Goal: Task Accomplishment & Management: Manage account settings

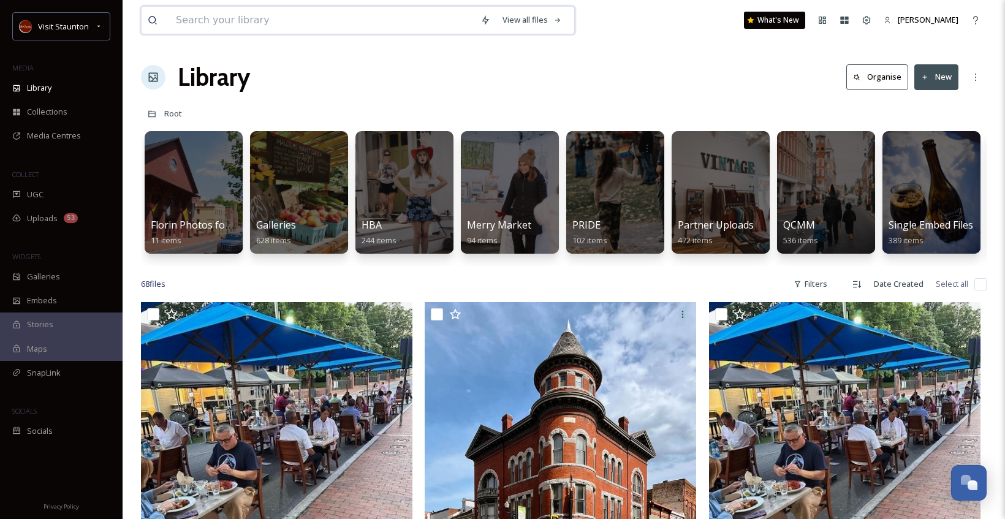
click at [222, 26] on input at bounding box center [322, 20] width 305 height 27
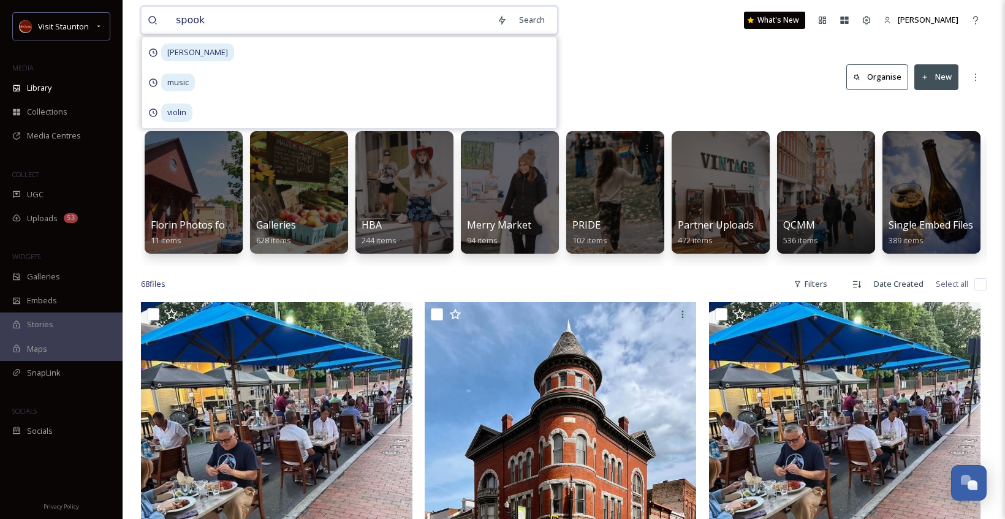
type input "spooky"
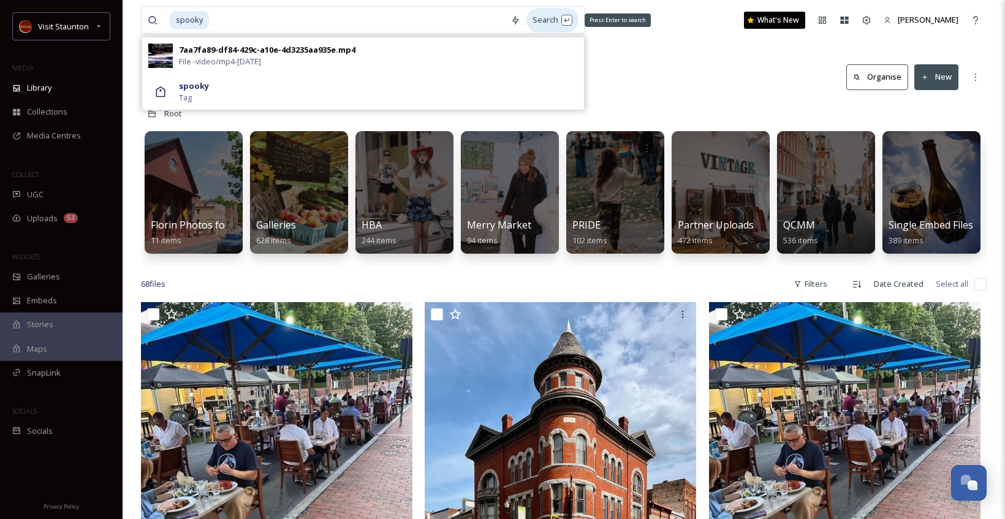
click at [533, 17] on div "Search Press Enter to search" at bounding box center [553, 20] width 52 height 24
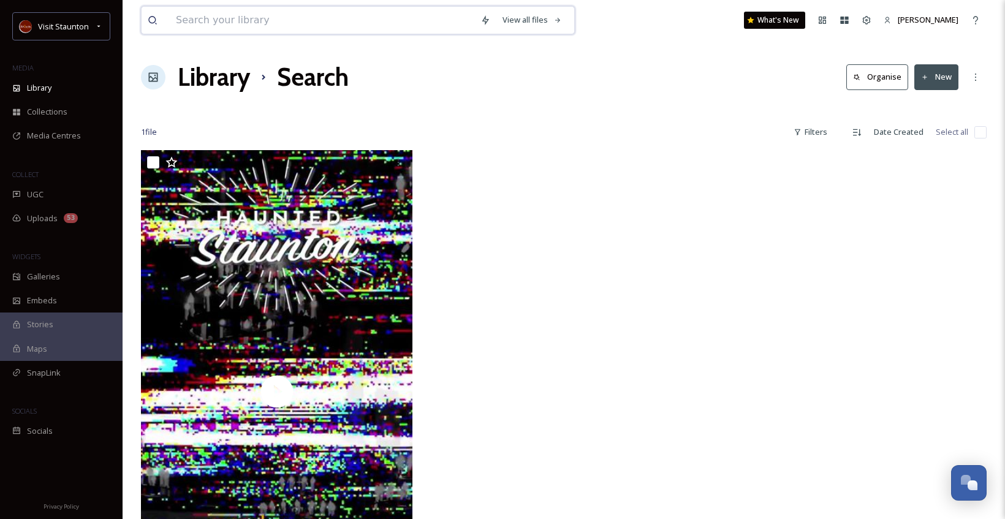
click at [359, 25] on input at bounding box center [322, 20] width 305 height 27
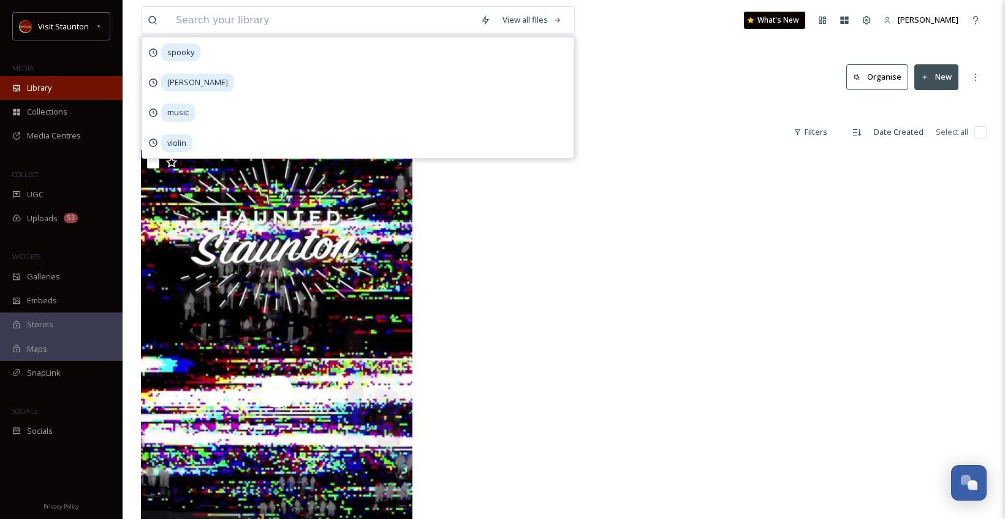
click at [37, 92] on span "Library" at bounding box center [39, 88] width 25 height 12
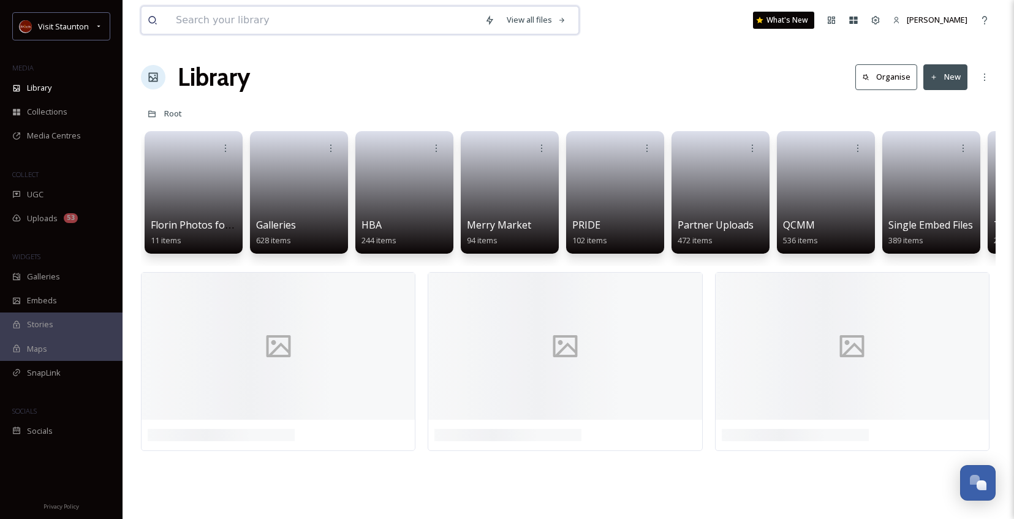
click at [250, 26] on input at bounding box center [324, 20] width 309 height 27
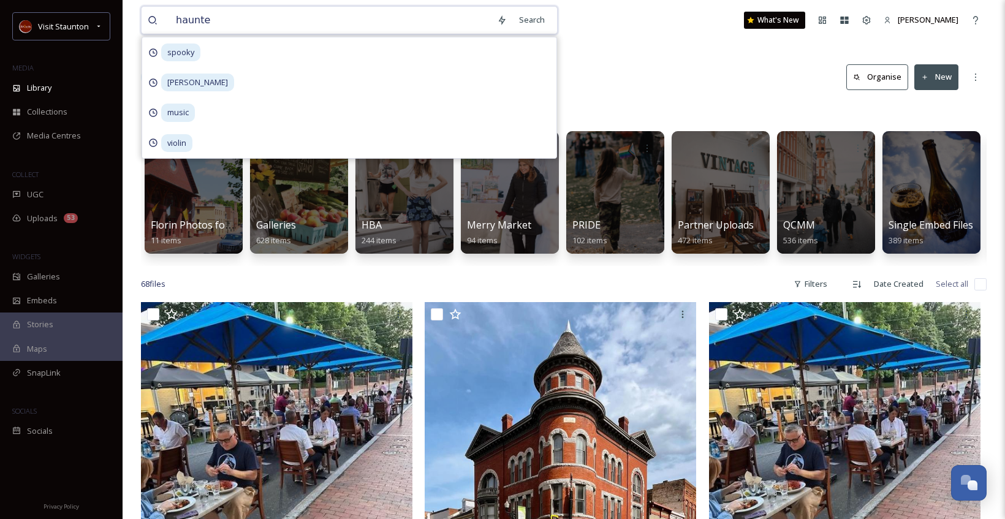
type input "haunted"
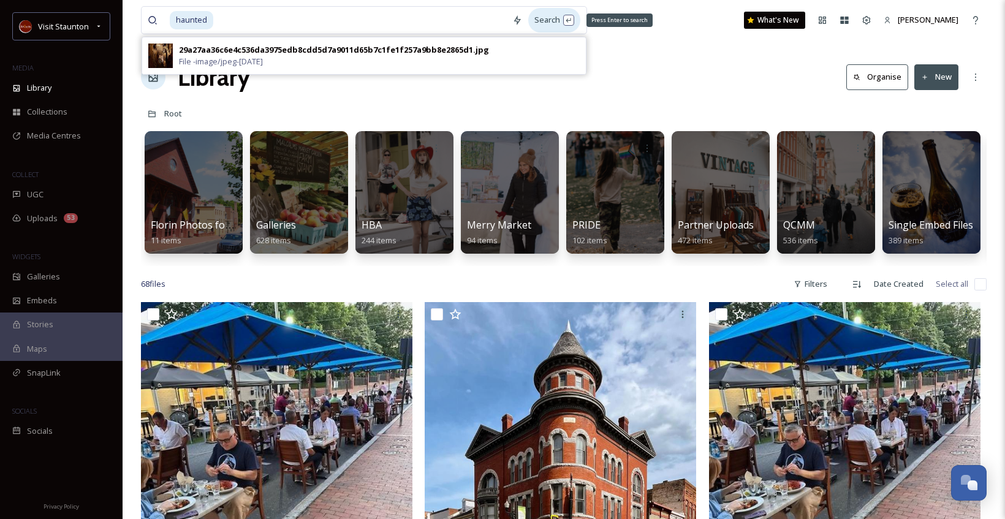
click at [538, 10] on div "Search Press Enter to search" at bounding box center [554, 20] width 52 height 24
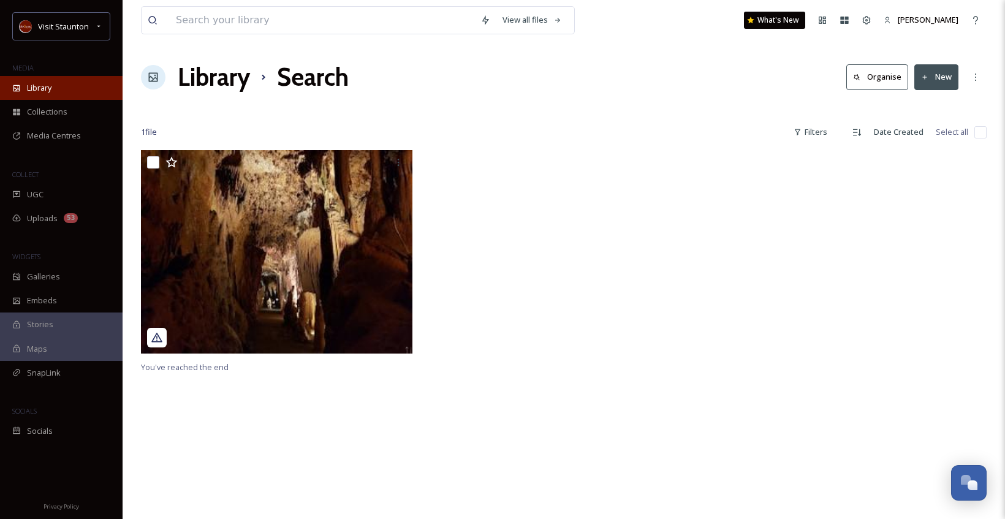
click at [53, 82] on div "Library" at bounding box center [61, 88] width 123 height 24
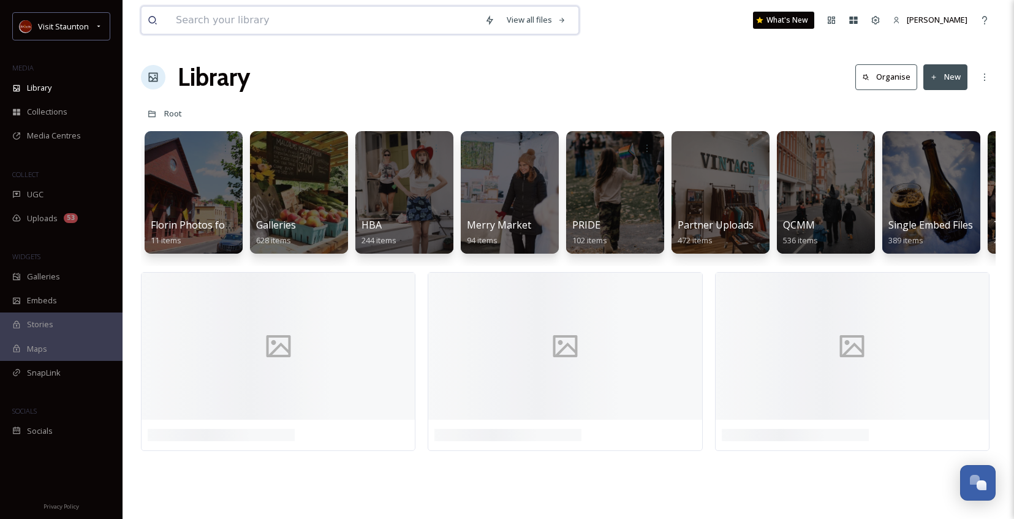
click at [237, 26] on input at bounding box center [324, 20] width 309 height 27
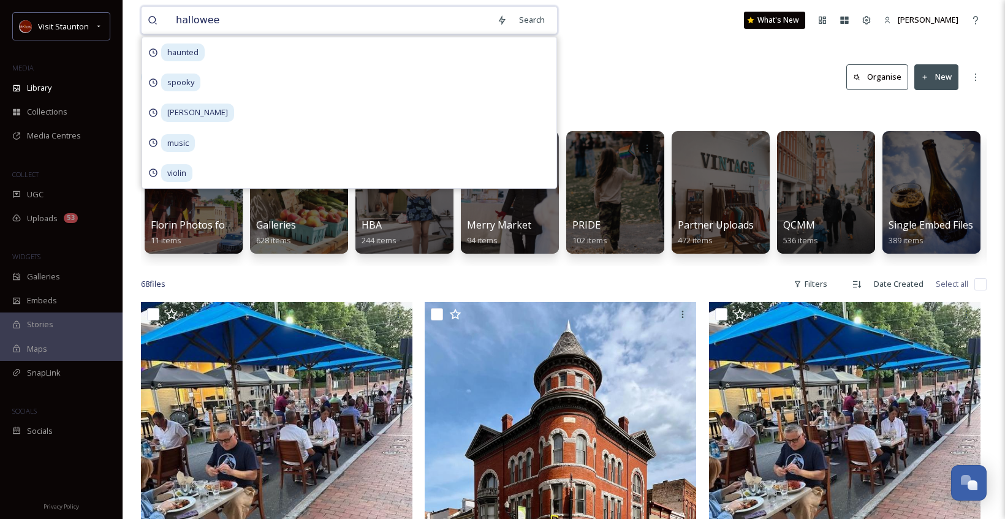
type input "[DATE]"
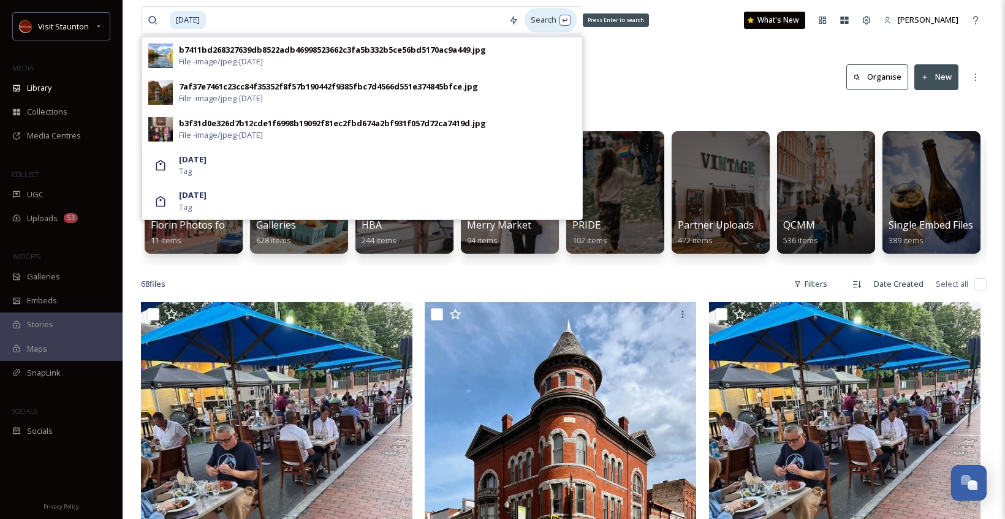
click at [535, 15] on div "Search Press Enter to search" at bounding box center [551, 20] width 52 height 24
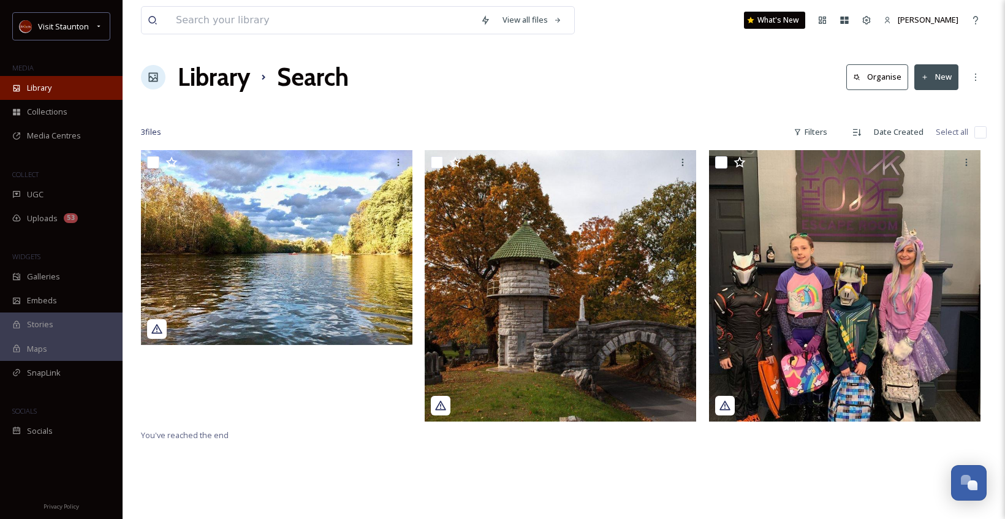
click at [61, 94] on div "Library" at bounding box center [61, 88] width 123 height 24
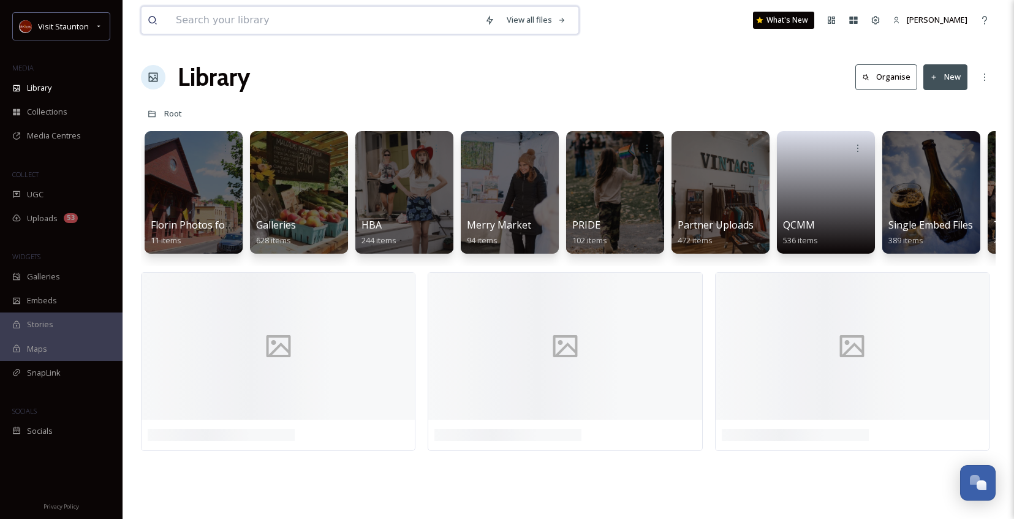
click at [220, 25] on input at bounding box center [324, 20] width 309 height 27
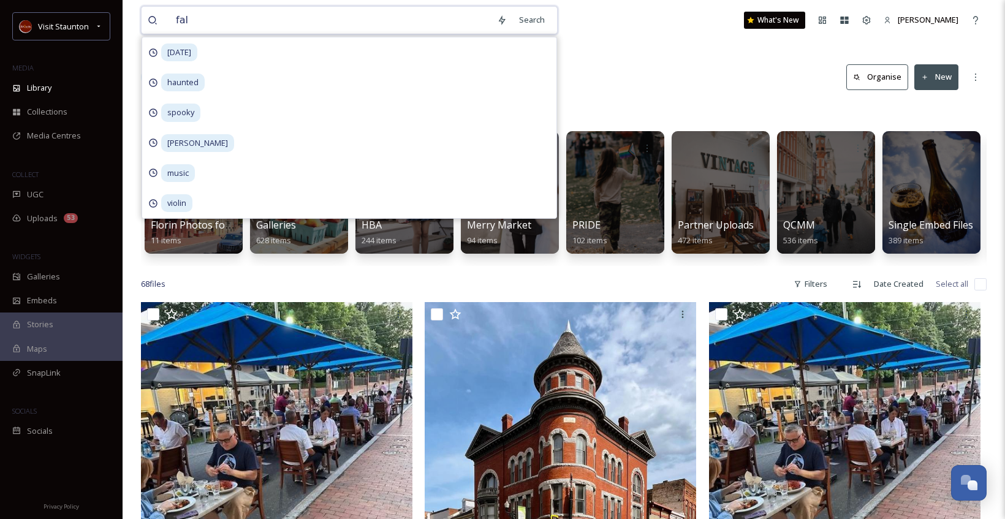
type input "fall"
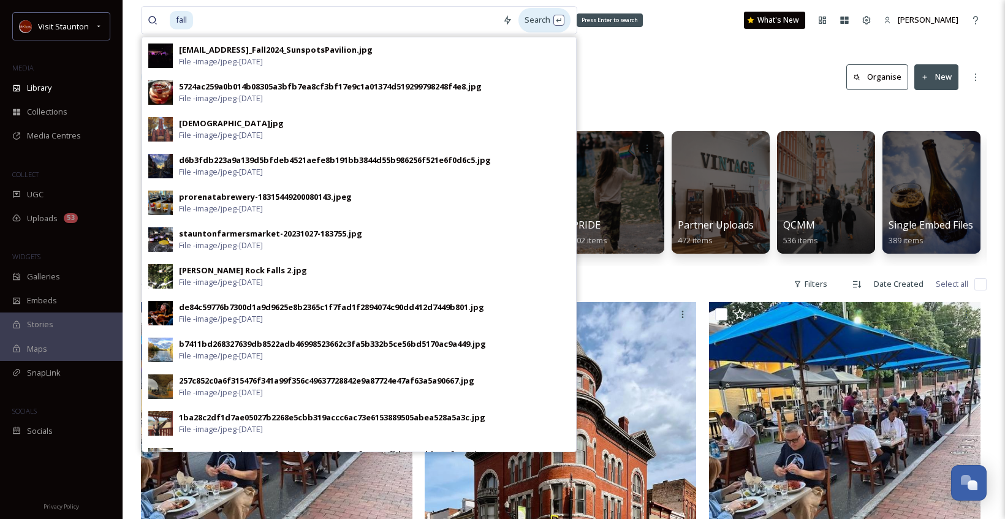
click at [535, 20] on div "Search Press Enter to search" at bounding box center [545, 20] width 52 height 24
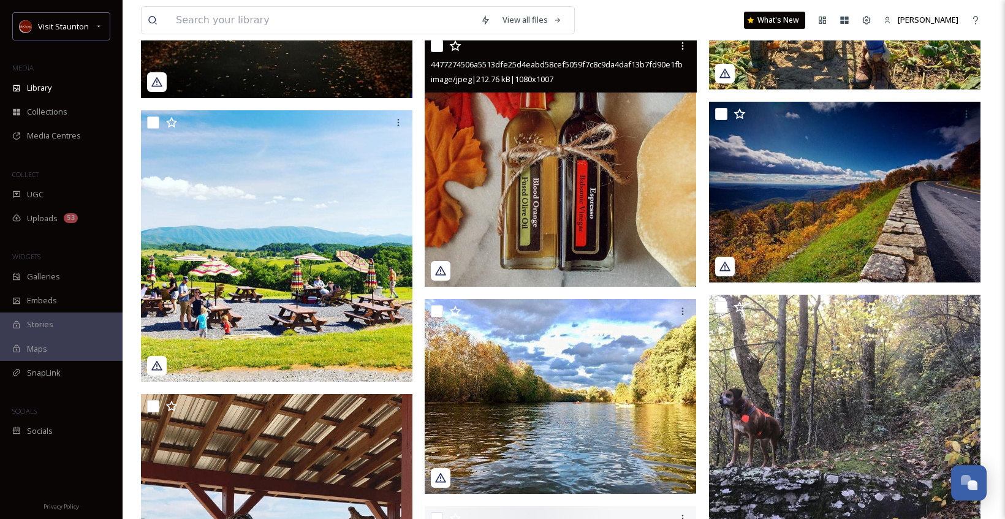
scroll to position [1103, 0]
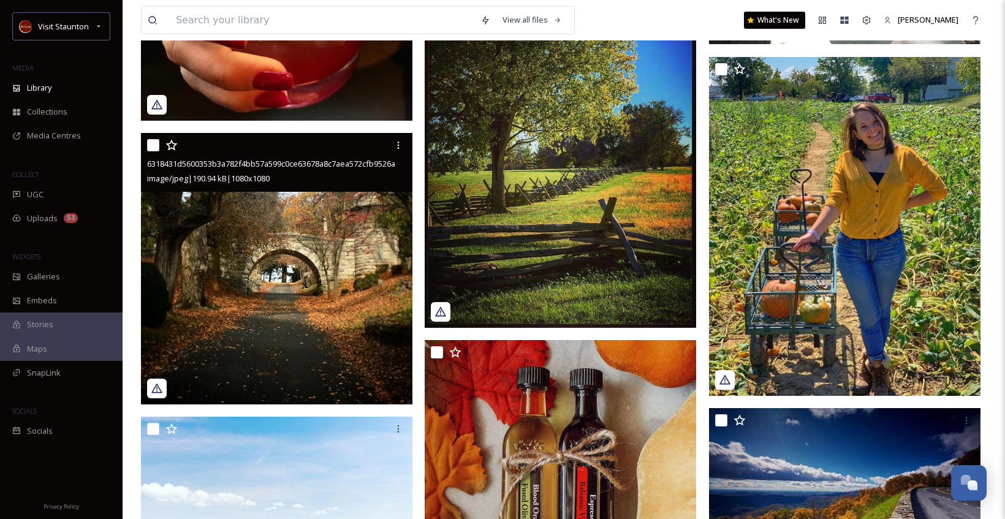
click at [305, 243] on img at bounding box center [277, 269] width 272 height 272
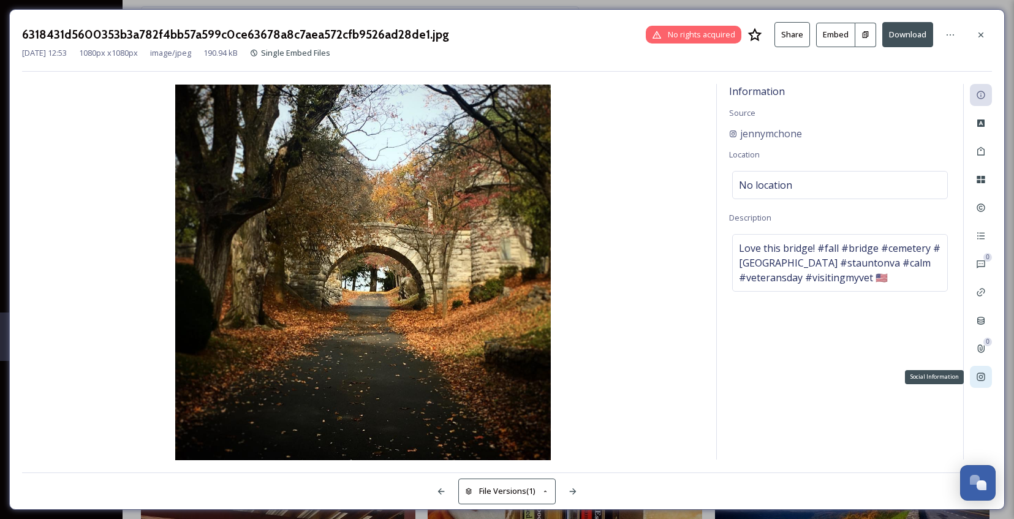
click at [988, 378] on div "Social Information" at bounding box center [981, 377] width 22 height 22
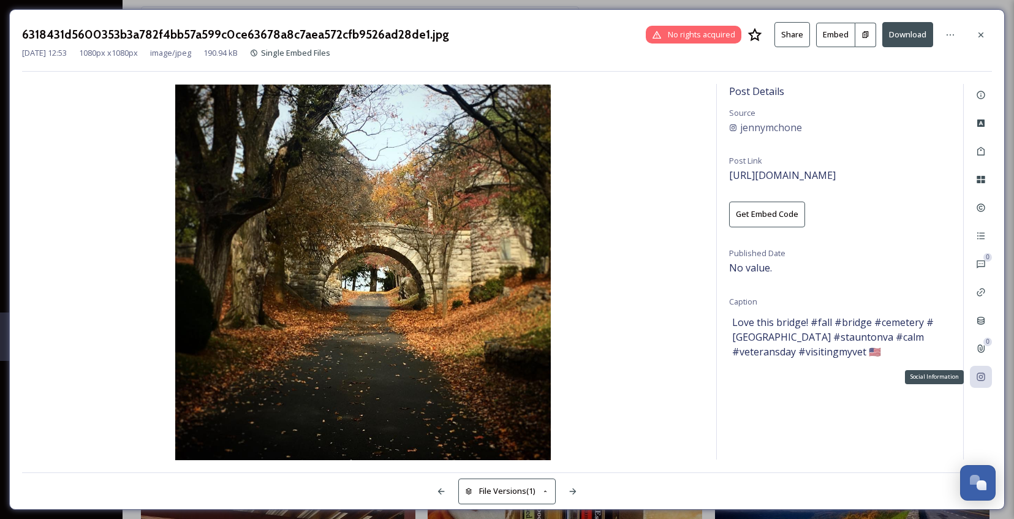
click at [980, 375] on icon at bounding box center [981, 377] width 10 height 10
click at [981, 42] on div at bounding box center [981, 35] width 22 height 22
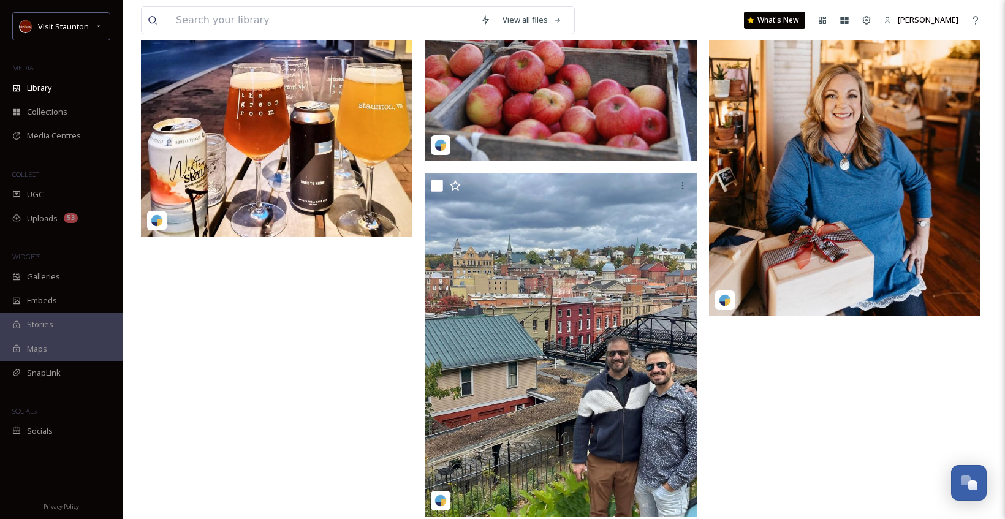
scroll to position [4710, 0]
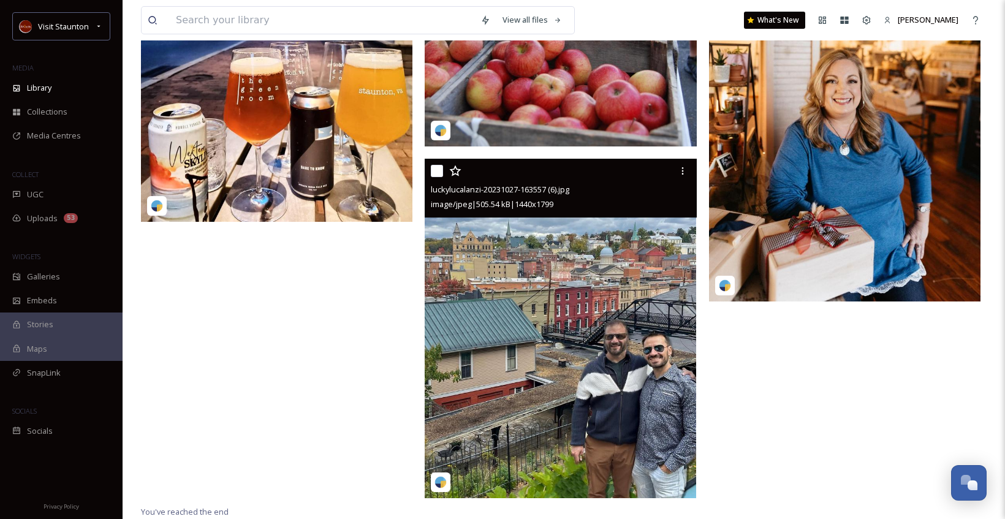
click at [593, 319] on img at bounding box center [561, 328] width 272 height 339
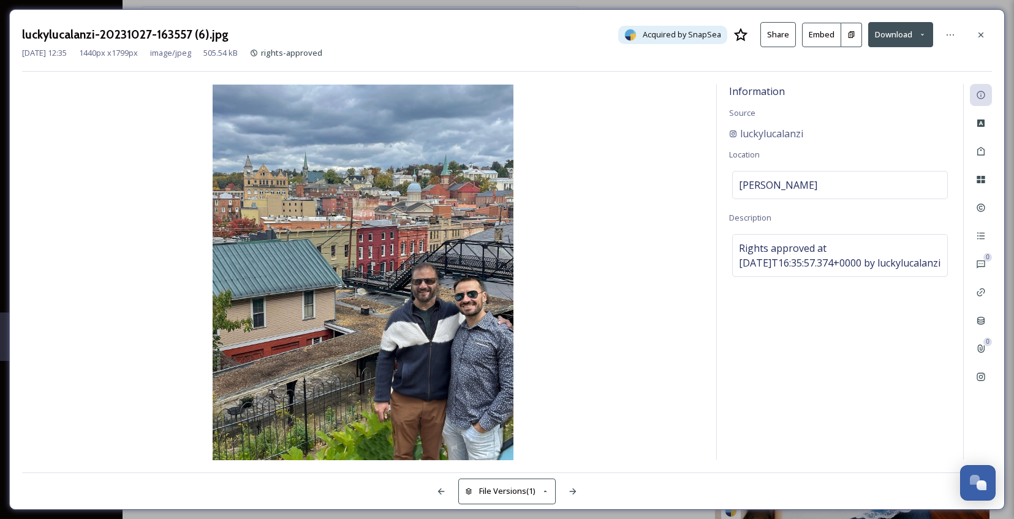
scroll to position [4538, 0]
click at [979, 38] on icon at bounding box center [981, 35] width 10 height 10
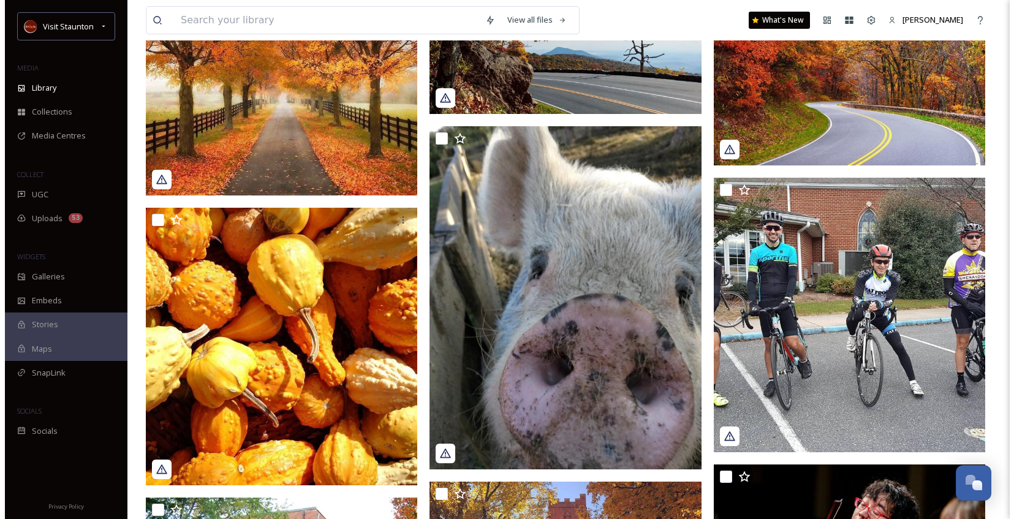
scroll to position [3051, 0]
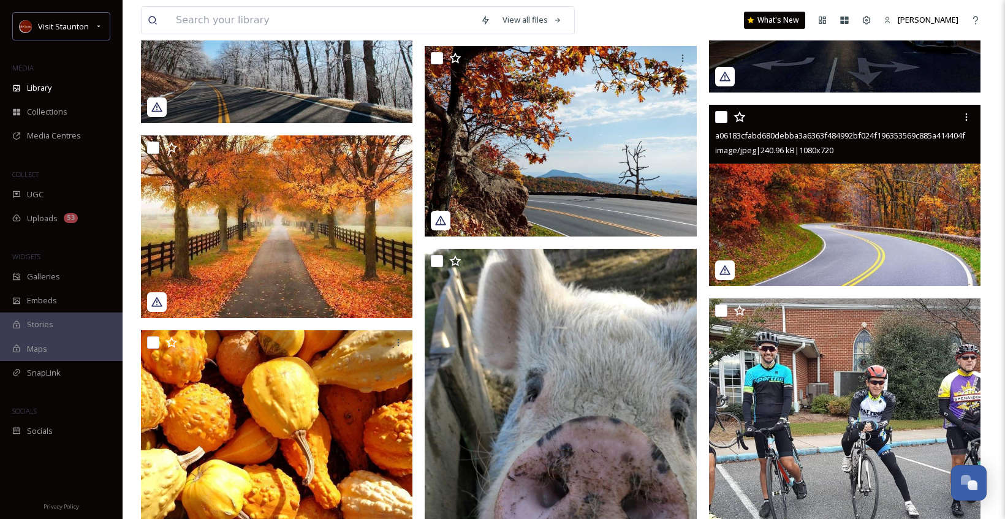
click at [801, 184] on img at bounding box center [845, 195] width 272 height 181
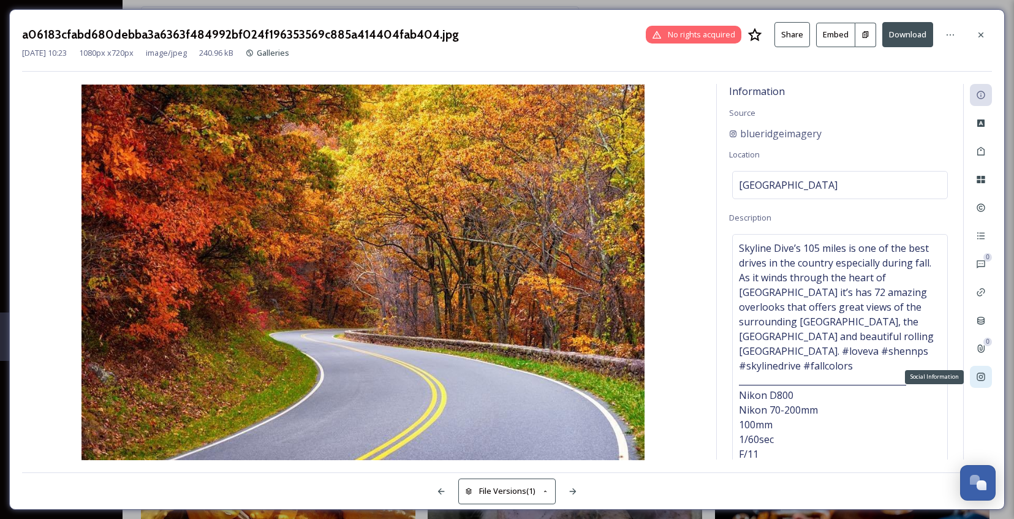
click at [979, 379] on icon at bounding box center [981, 377] width 10 height 10
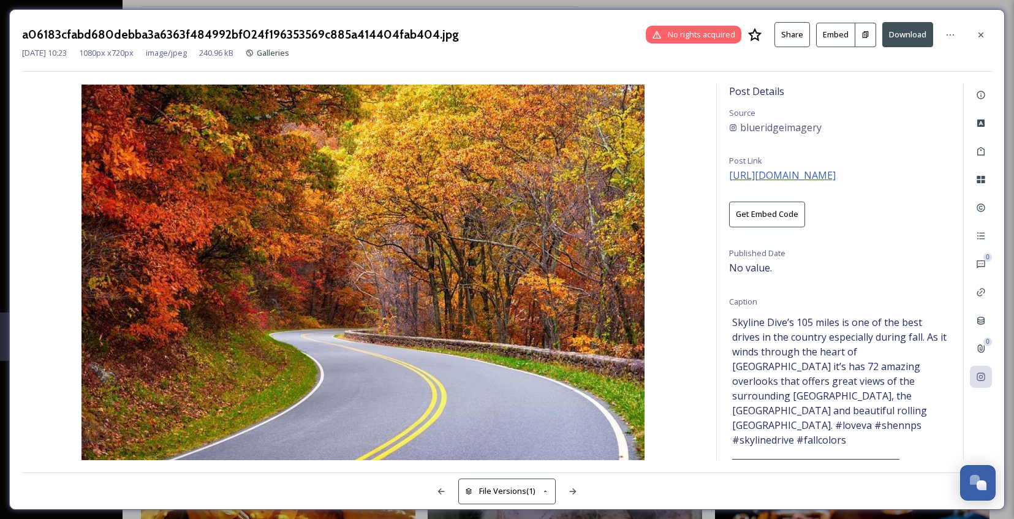
click at [836, 180] on span "[URL][DOMAIN_NAME]" at bounding box center [782, 175] width 107 height 13
click at [978, 43] on div at bounding box center [981, 35] width 22 height 22
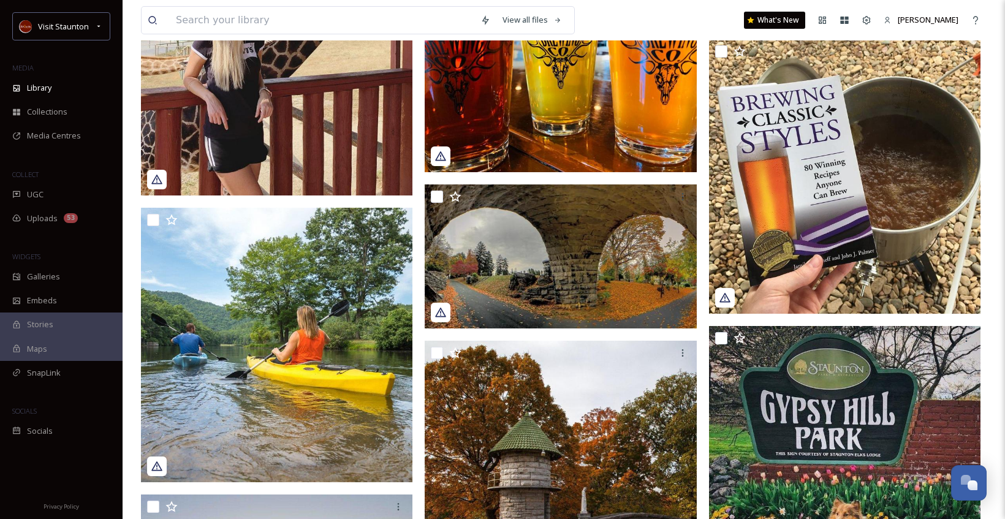
scroll to position [1947, 0]
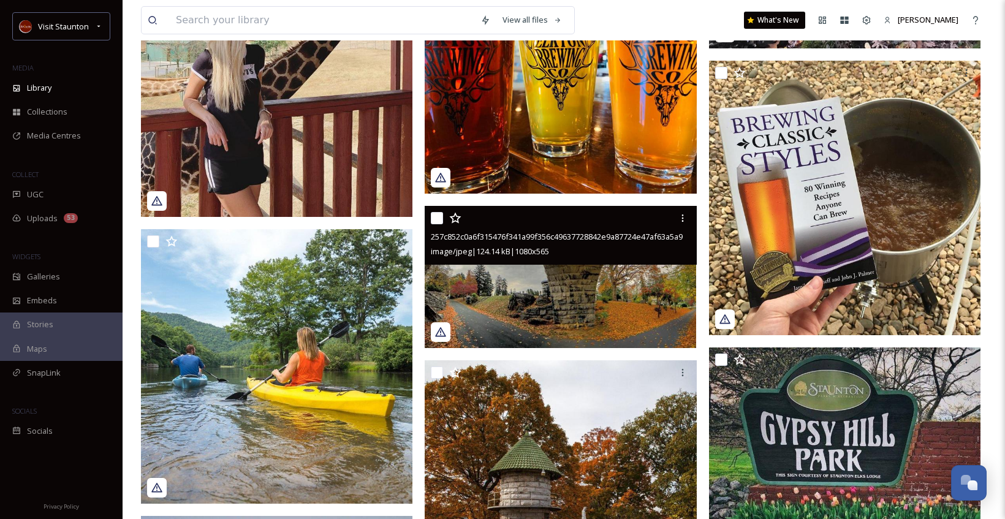
click at [580, 291] on img at bounding box center [561, 277] width 272 height 142
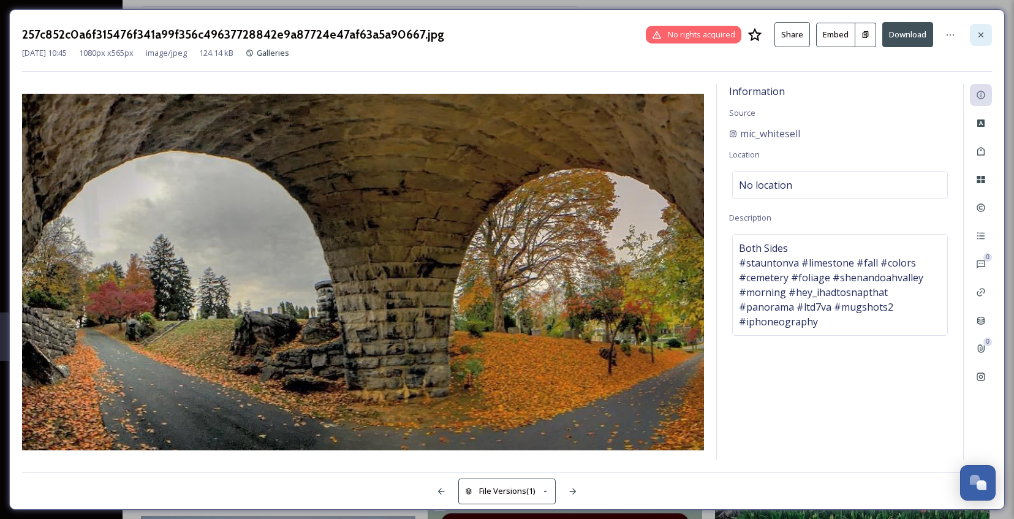
click at [984, 34] on icon at bounding box center [981, 35] width 10 height 10
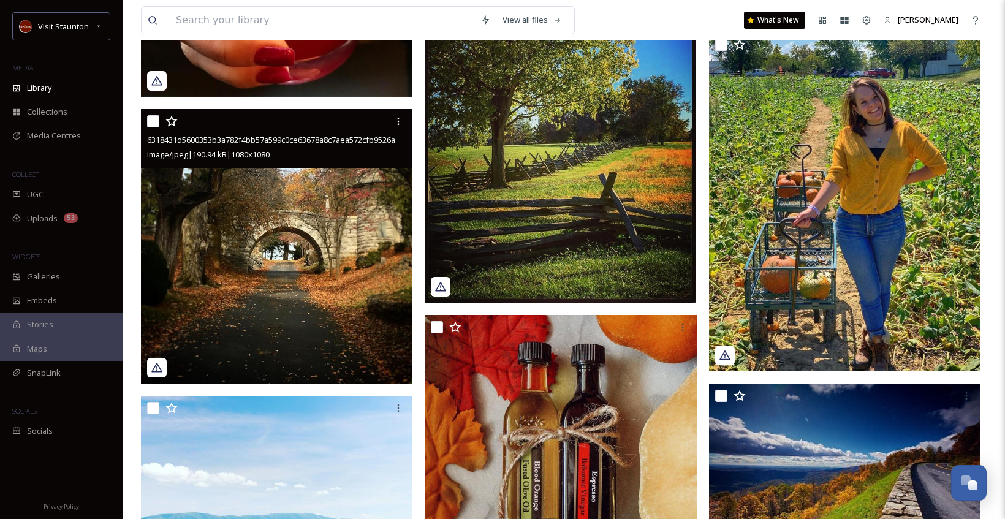
scroll to position [1028, 0]
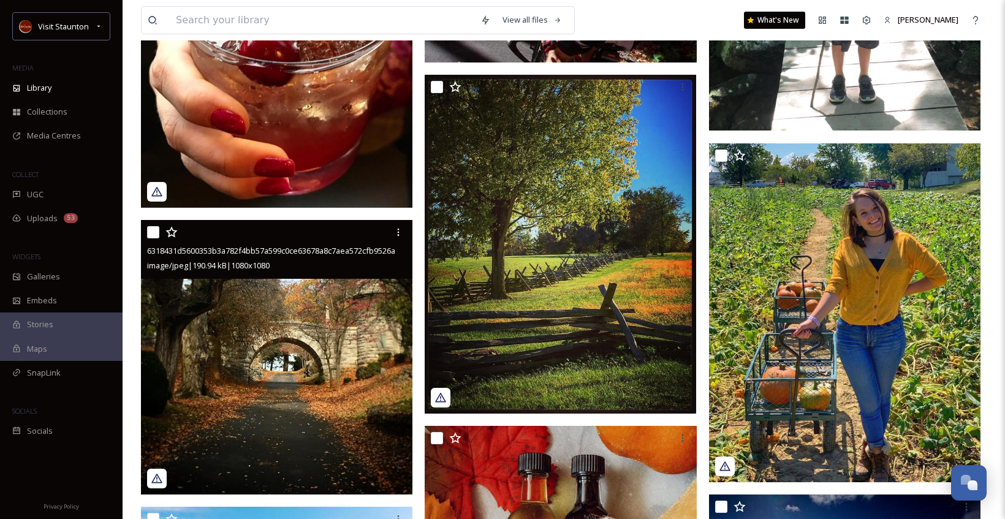
click at [242, 347] on img at bounding box center [278, 357] width 275 height 275
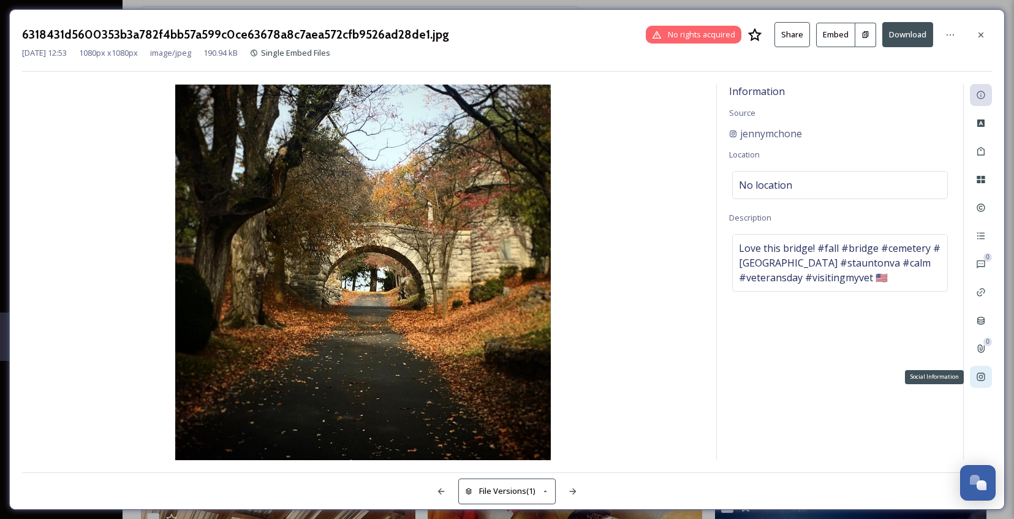
click at [987, 382] on div "Social Information" at bounding box center [981, 377] width 22 height 22
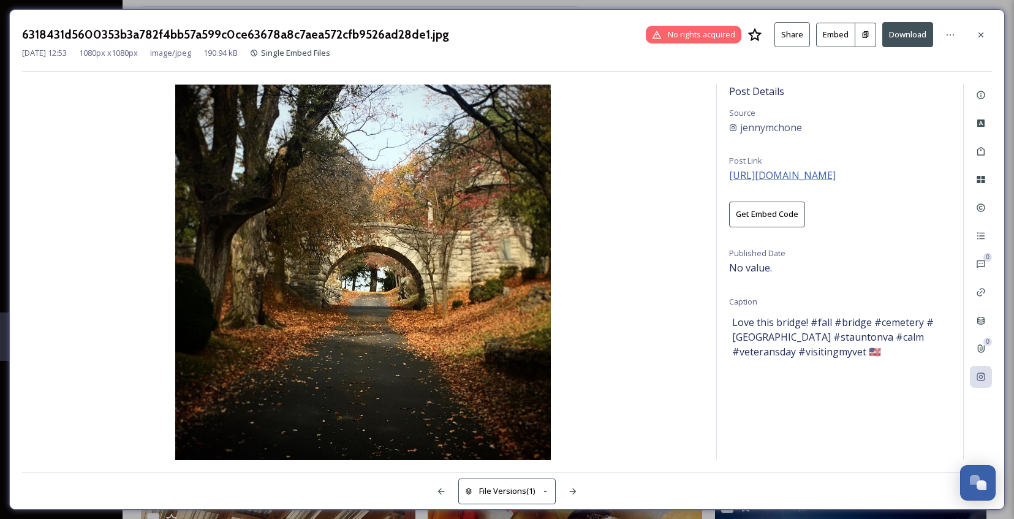
click at [836, 175] on span "[URL][DOMAIN_NAME]" at bounding box center [782, 175] width 107 height 13
click at [976, 29] on div at bounding box center [981, 35] width 22 height 22
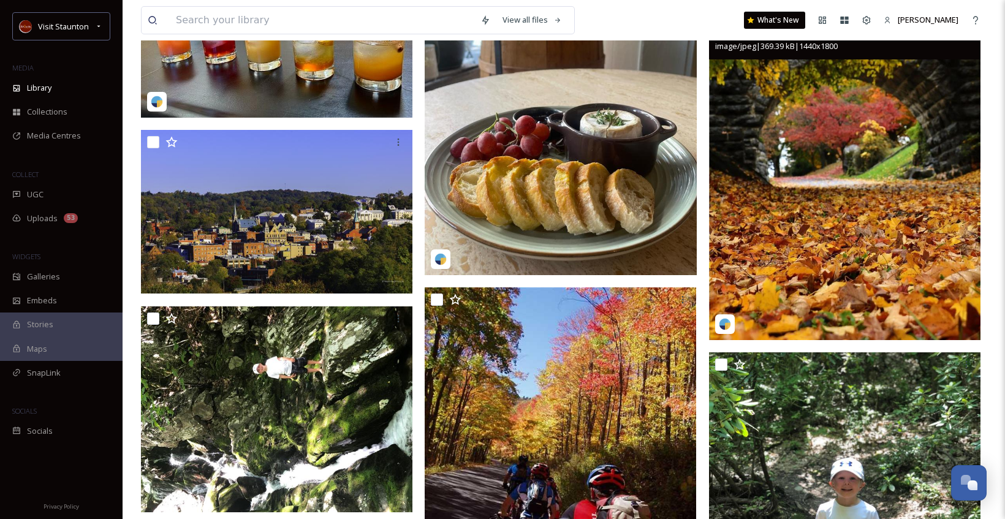
scroll to position [415, 0]
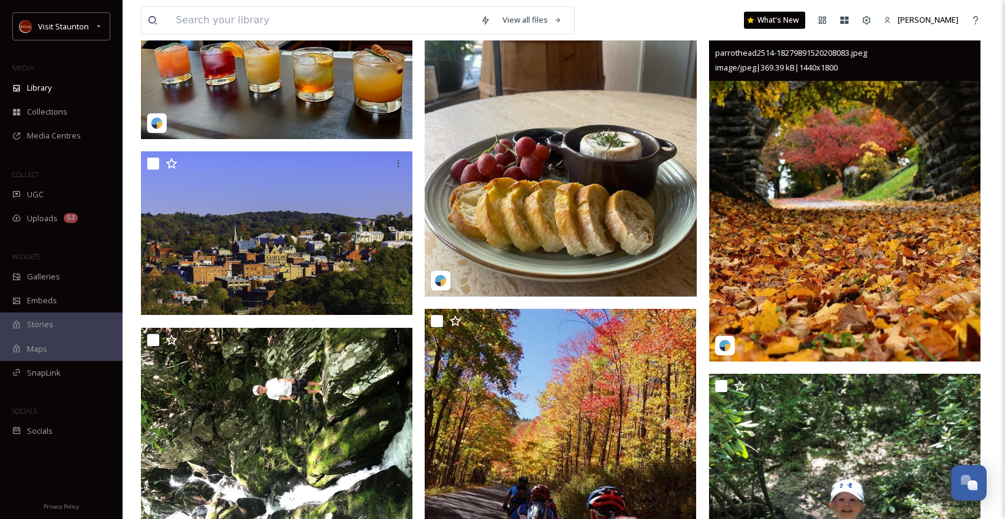
click at [885, 186] on img at bounding box center [845, 192] width 272 height 340
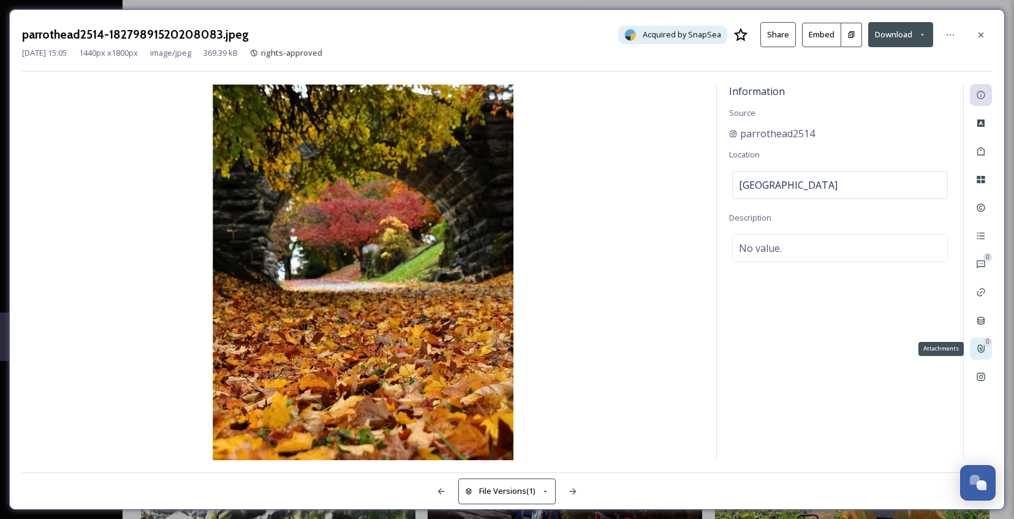
click at [981, 349] on icon at bounding box center [981, 349] width 10 height 10
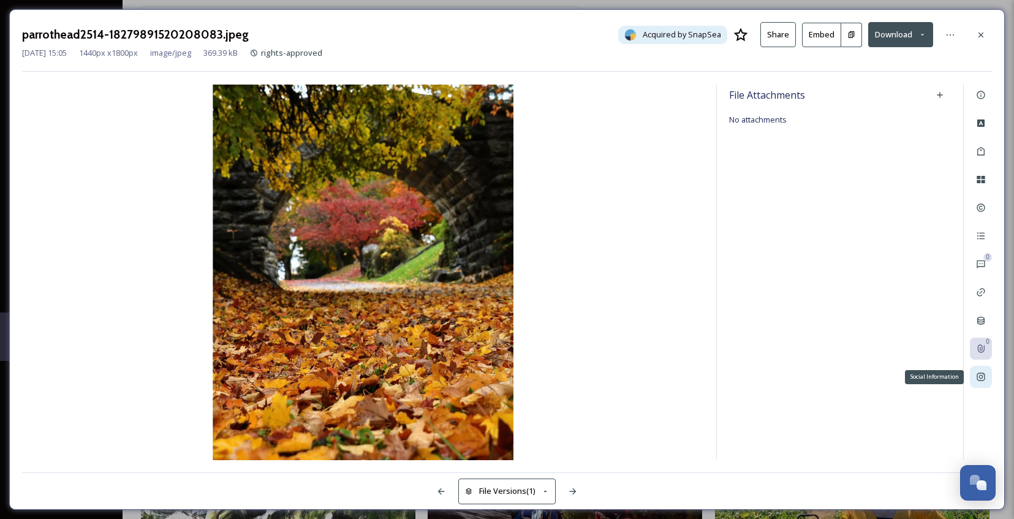
click at [979, 368] on div "Social Information" at bounding box center [981, 377] width 22 height 22
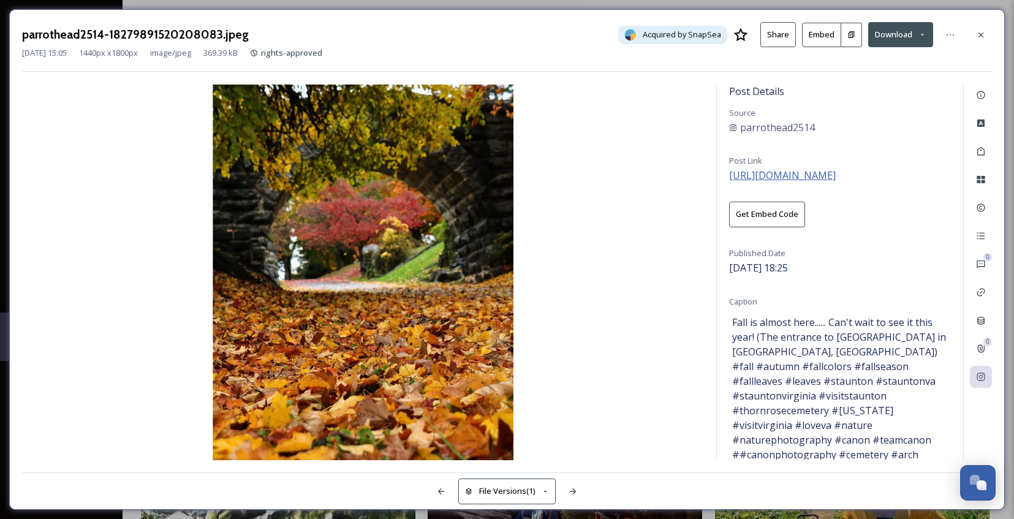
click at [836, 173] on span "[URL][DOMAIN_NAME]" at bounding box center [782, 175] width 107 height 13
click at [976, 34] on icon at bounding box center [981, 35] width 10 height 10
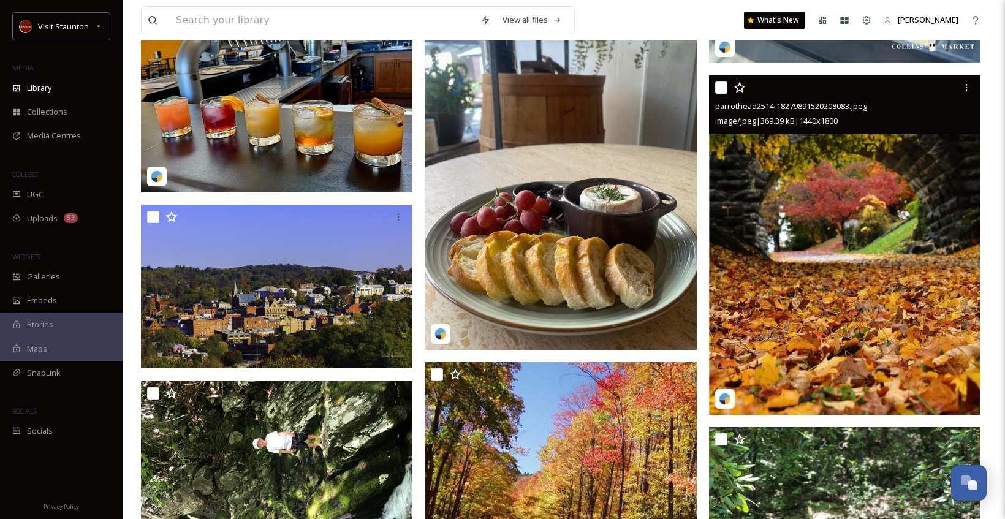
scroll to position [292, 0]
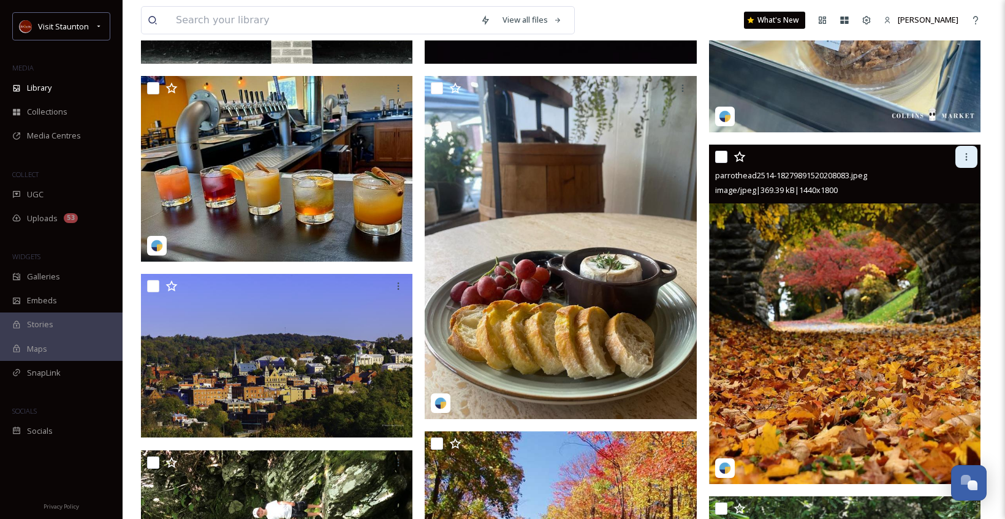
click at [964, 154] on icon at bounding box center [967, 157] width 10 height 10
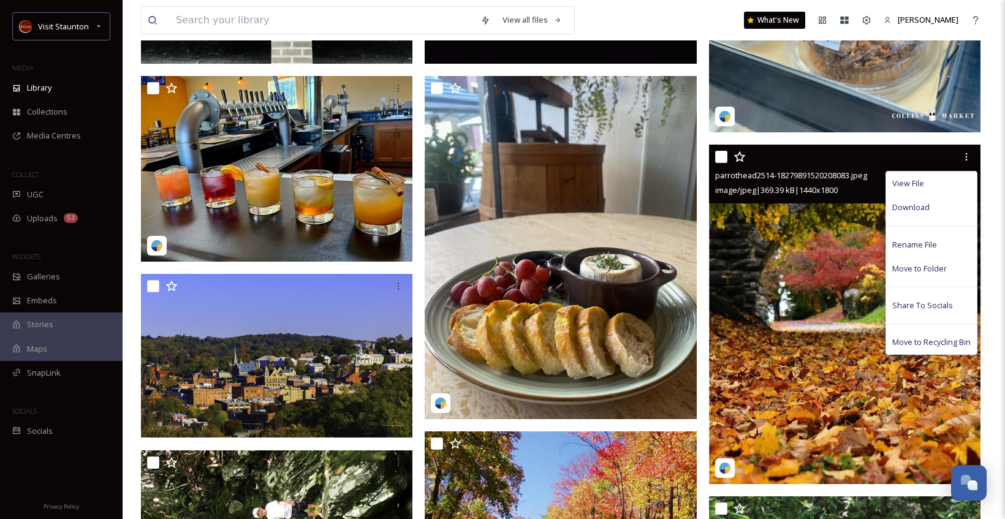
click at [779, 292] on img at bounding box center [845, 315] width 272 height 340
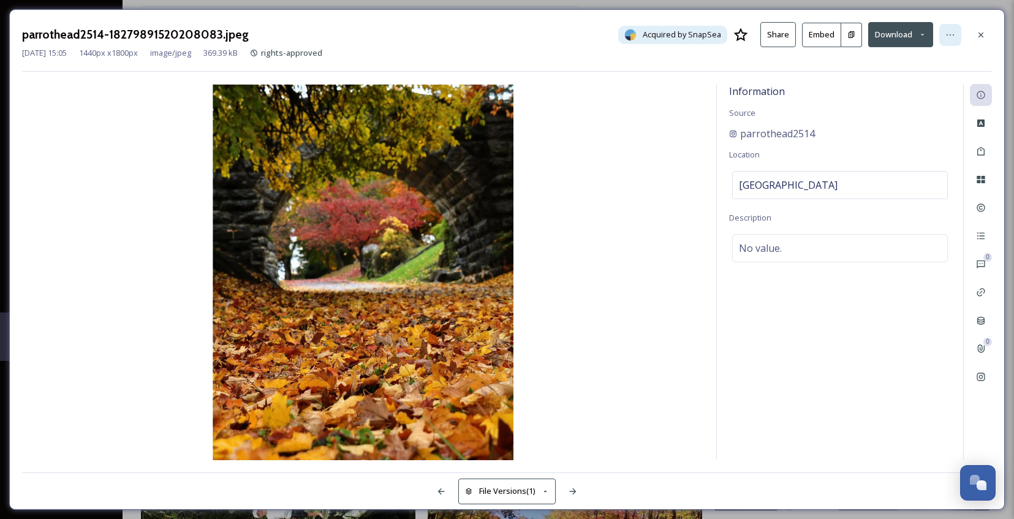
click at [942, 36] on div at bounding box center [951, 35] width 22 height 22
click at [983, 32] on icon at bounding box center [981, 35] width 10 height 10
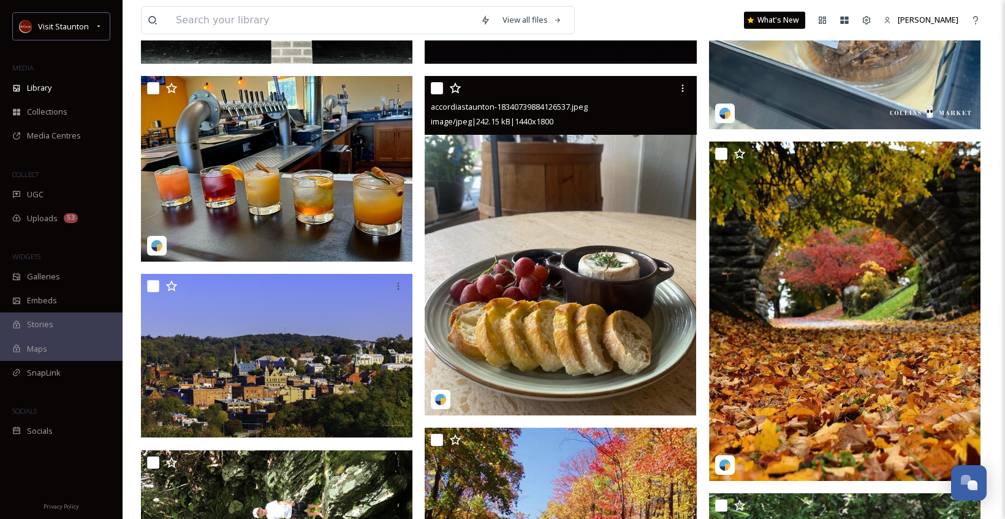
click at [615, 183] on img at bounding box center [561, 246] width 272 height 340
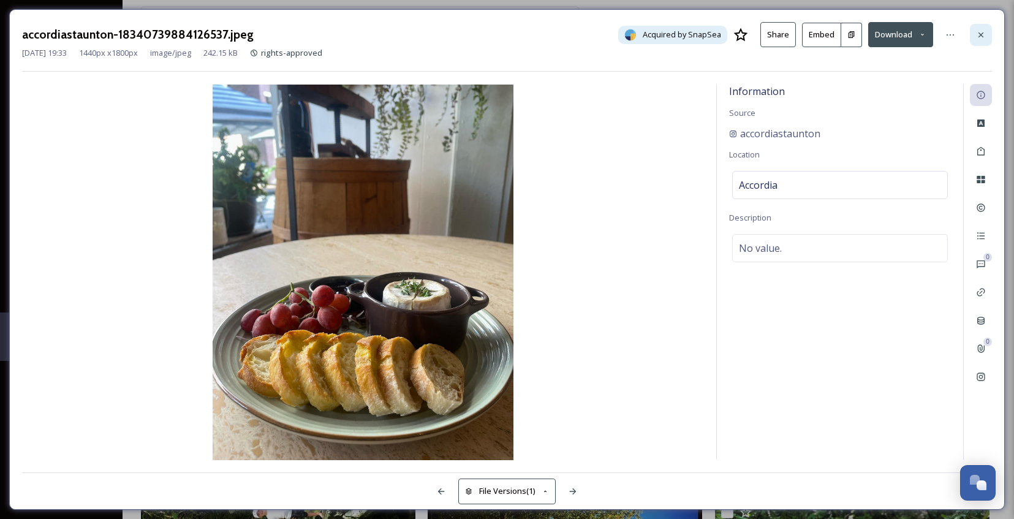
click at [983, 35] on icon at bounding box center [981, 35] width 10 height 10
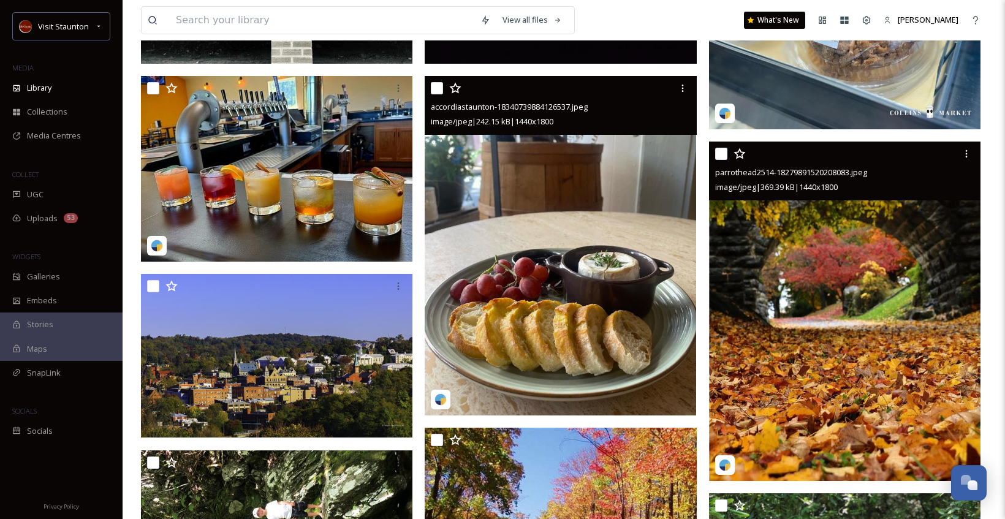
click at [721, 156] on input "checkbox" at bounding box center [721, 154] width 12 height 12
checkbox input "true"
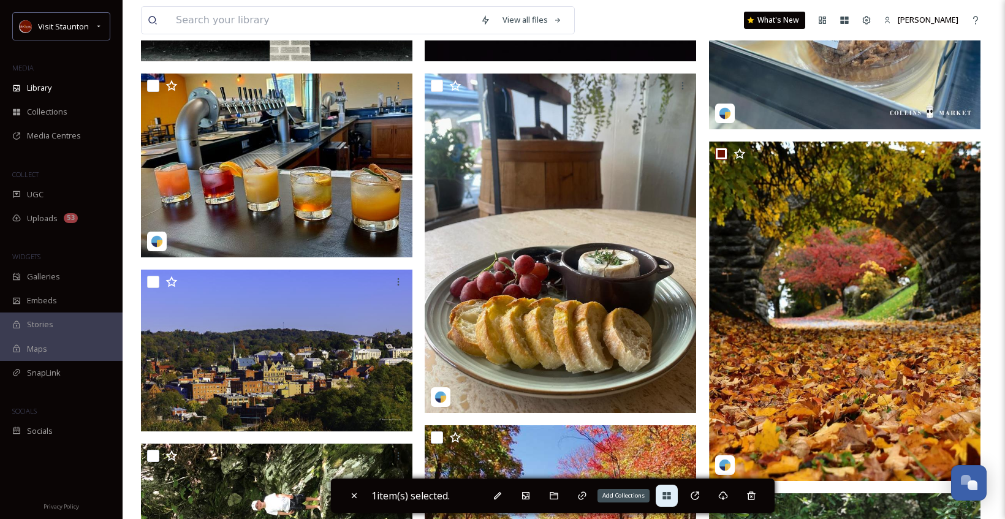
click at [671, 499] on icon at bounding box center [667, 495] width 8 height 7
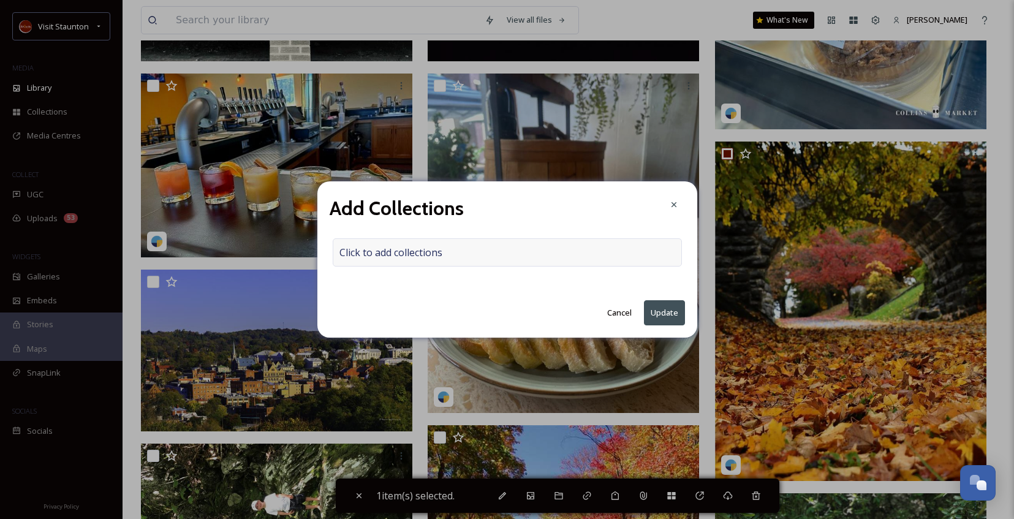
click at [596, 248] on div "Click to add collections" at bounding box center [507, 252] width 349 height 28
click at [588, 248] on div at bounding box center [507, 252] width 349 height 28
click at [425, 253] on input at bounding box center [400, 252] width 135 height 27
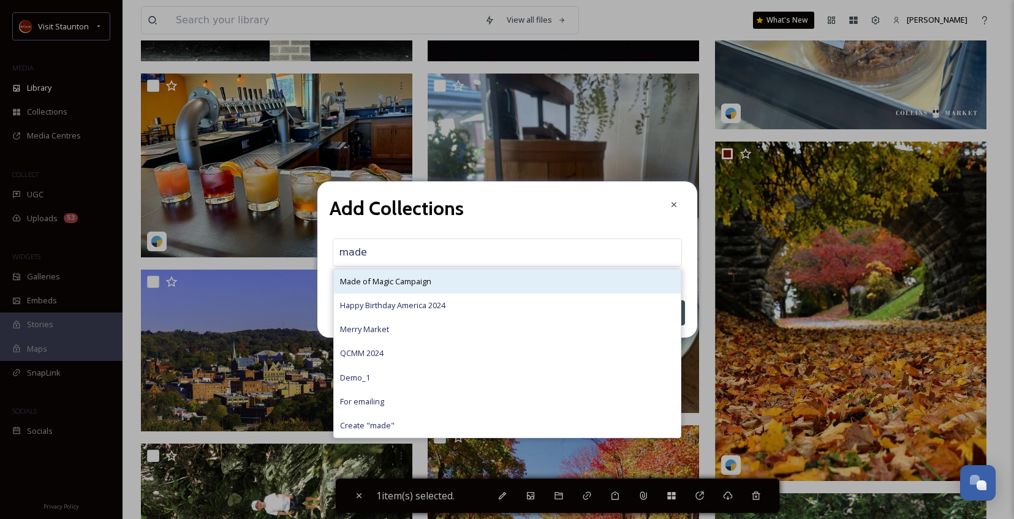
type input "made"
click at [420, 274] on div "Made of Magic Campaign" at bounding box center [507, 282] width 347 height 24
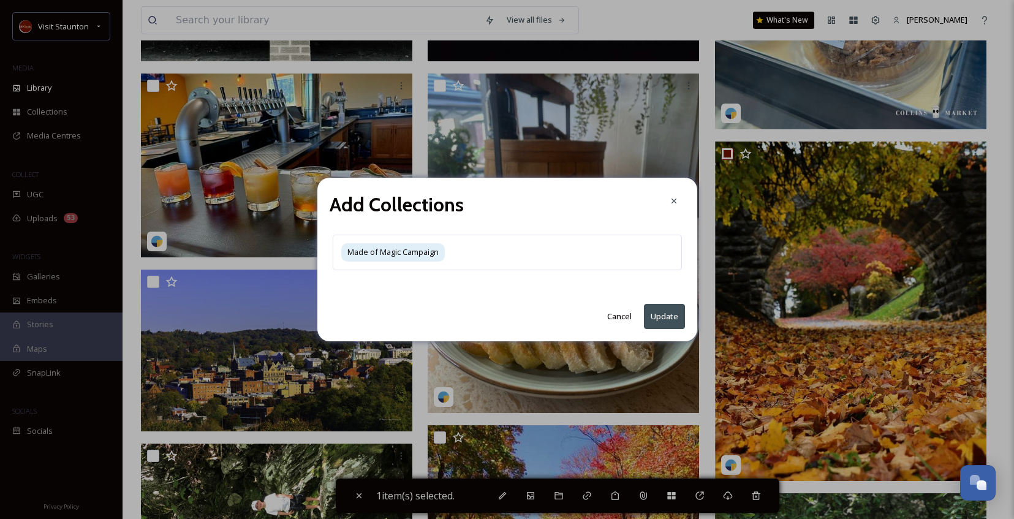
click at [661, 311] on button "Update" at bounding box center [664, 316] width 41 height 25
checkbox input "false"
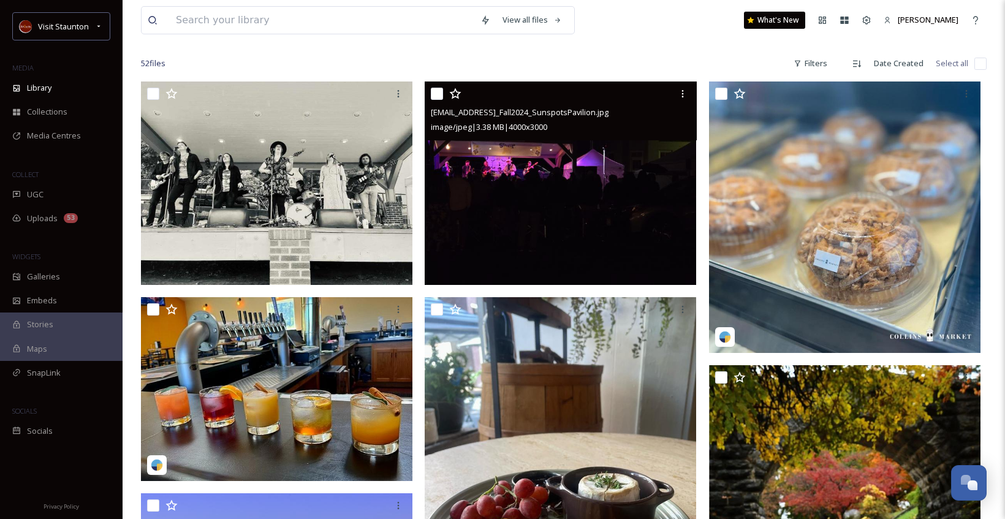
scroll to position [47, 0]
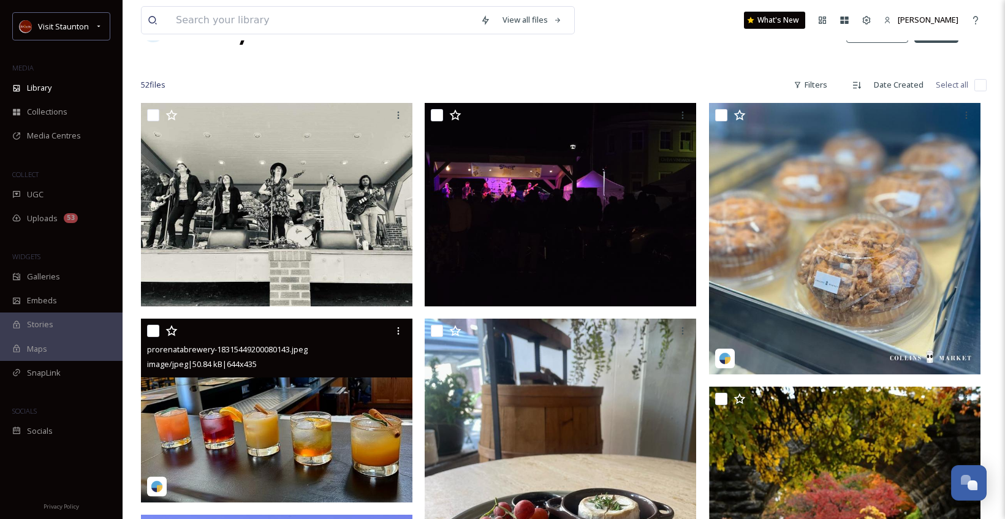
click at [301, 389] on img at bounding box center [277, 410] width 272 height 183
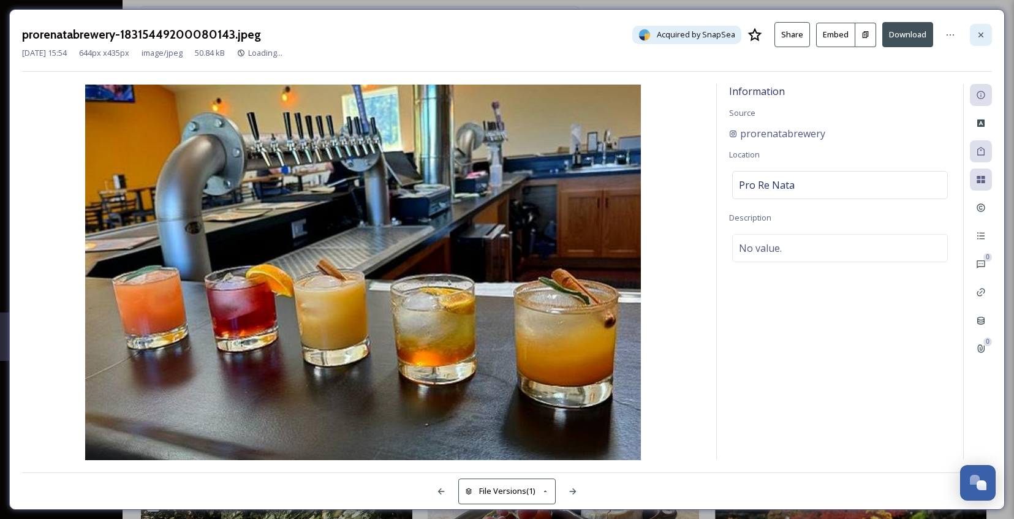
click at [980, 37] on icon at bounding box center [981, 34] width 5 height 5
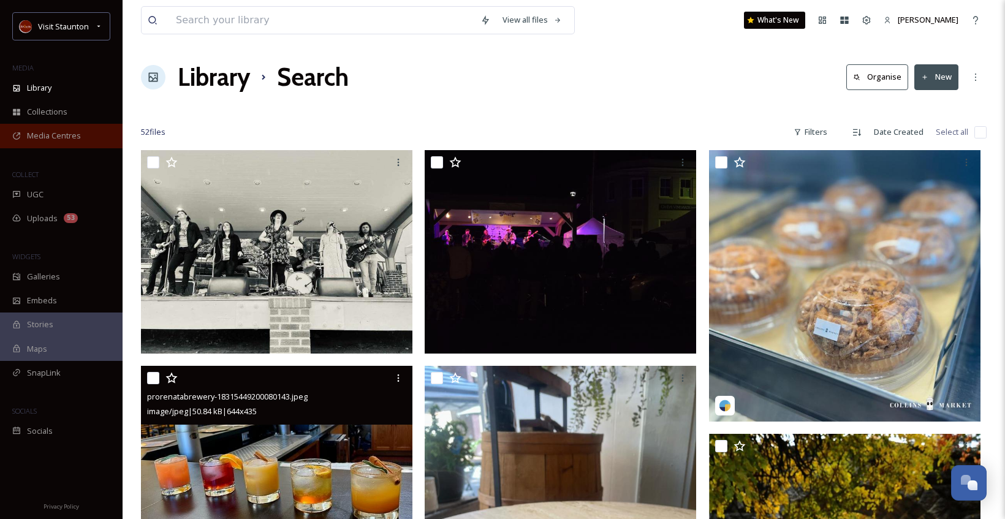
click at [45, 139] on span "Media Centres" at bounding box center [54, 136] width 54 height 12
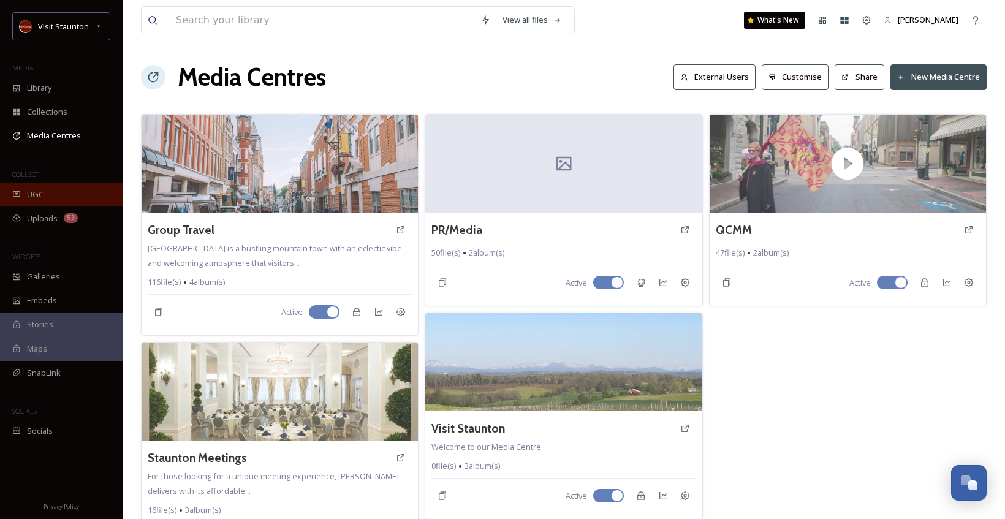
click at [40, 205] on div "UGC" at bounding box center [61, 195] width 123 height 24
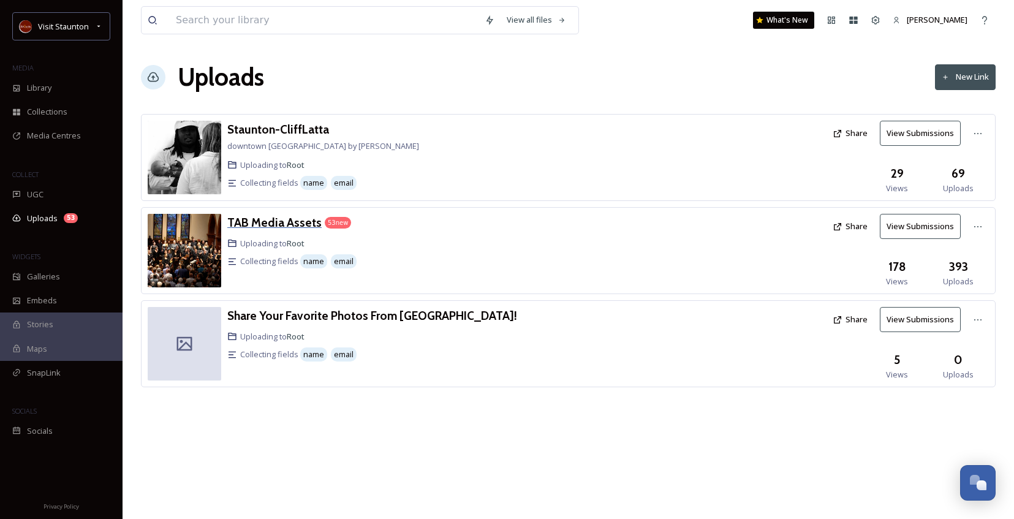
click at [283, 223] on h3 "TAB Media Assets" at bounding box center [274, 222] width 94 height 15
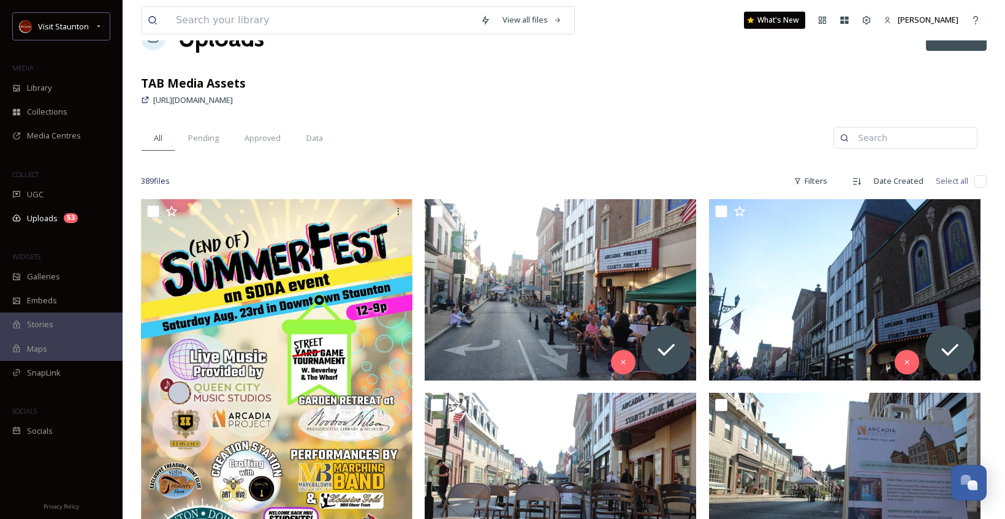
scroll to position [61, 0]
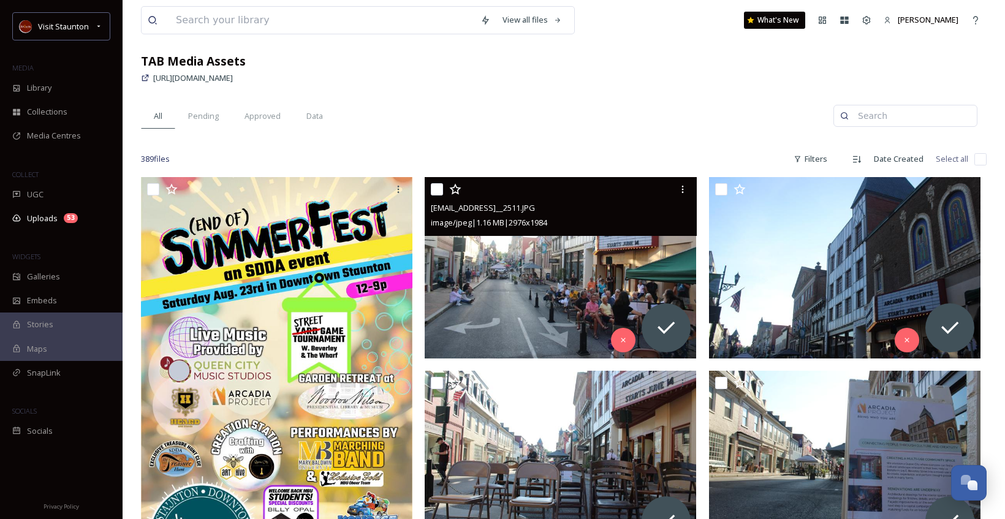
click at [539, 278] on img at bounding box center [561, 267] width 272 height 181
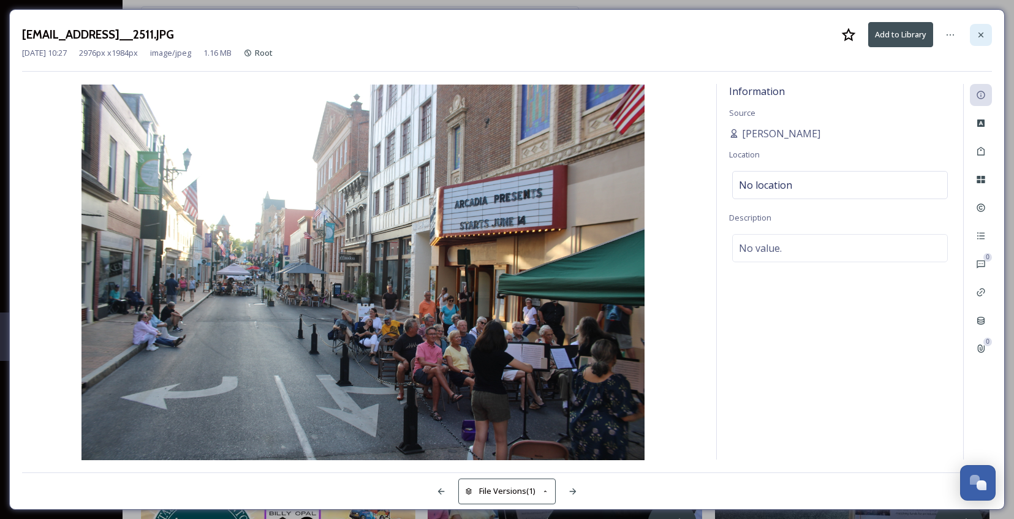
click at [985, 38] on icon at bounding box center [981, 35] width 10 height 10
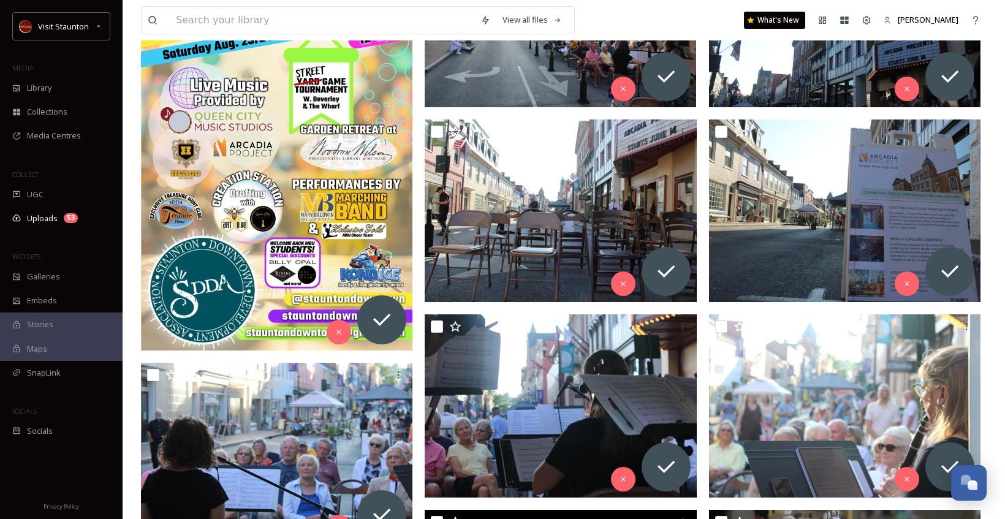
scroll to position [429, 0]
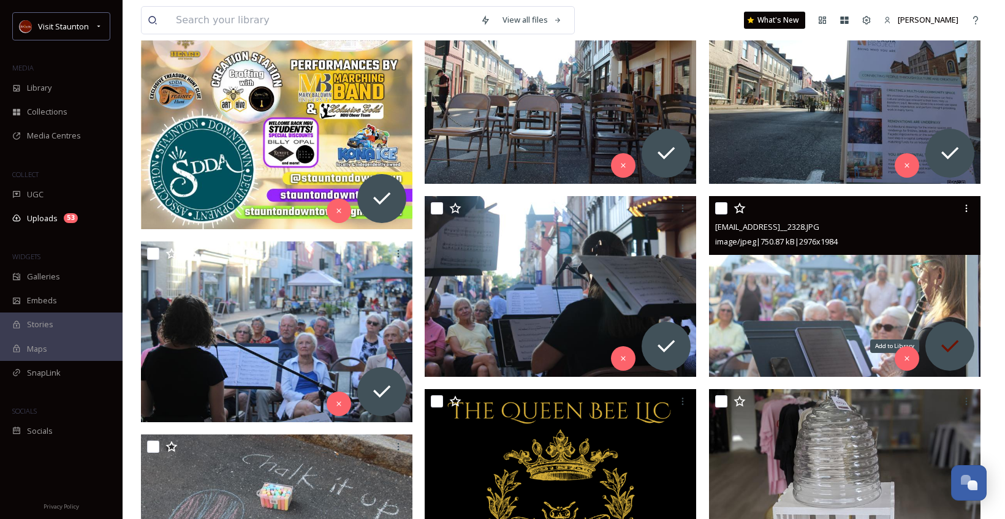
click at [949, 343] on icon at bounding box center [950, 346] width 25 height 25
click at [964, 205] on icon at bounding box center [967, 209] width 10 height 10
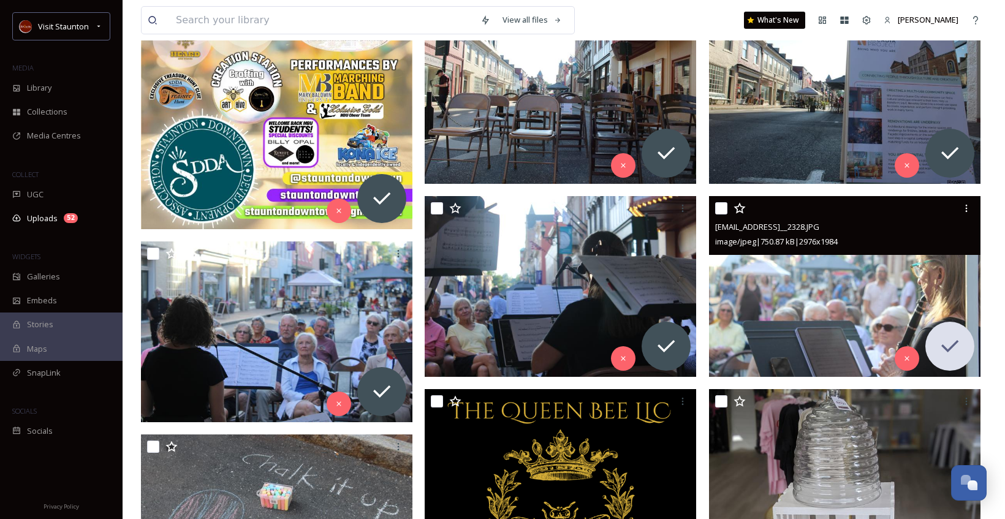
click at [721, 208] on input "checkbox" at bounding box center [721, 208] width 12 height 12
checkbox input "true"
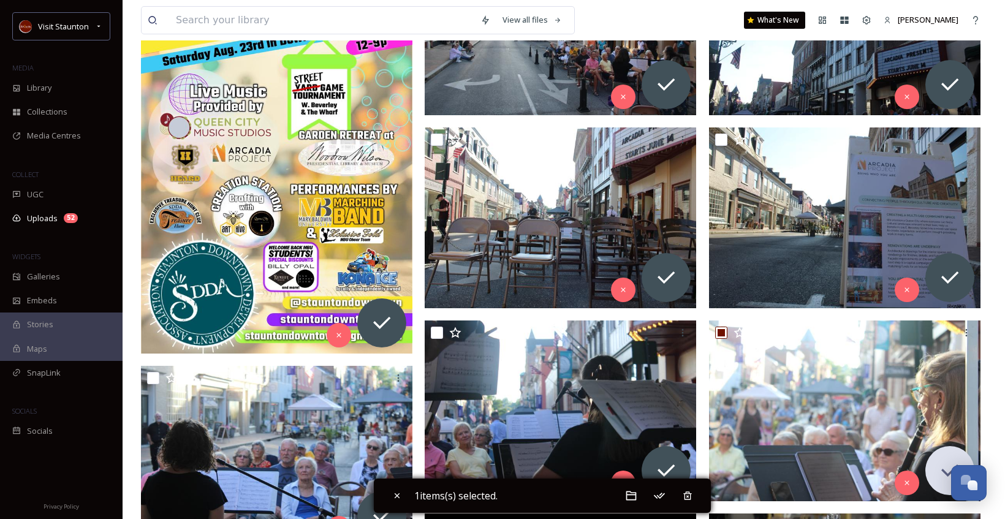
scroll to position [184, 0]
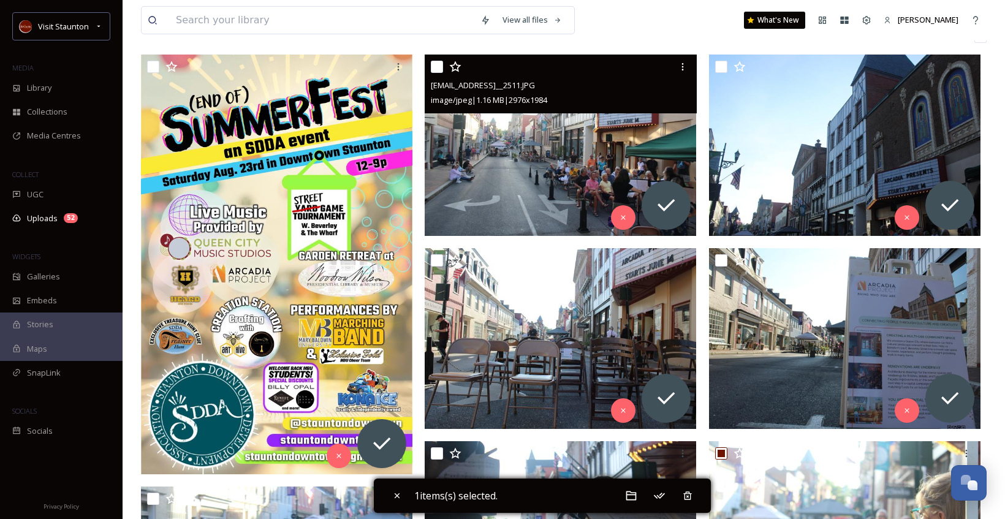
click at [433, 62] on input "checkbox" at bounding box center [437, 67] width 12 height 12
checkbox input "true"
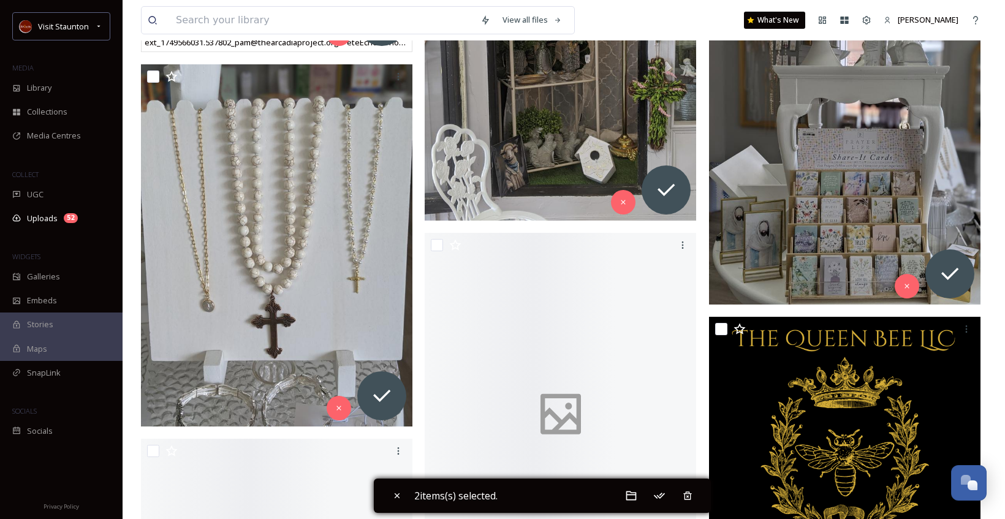
scroll to position [3678, 0]
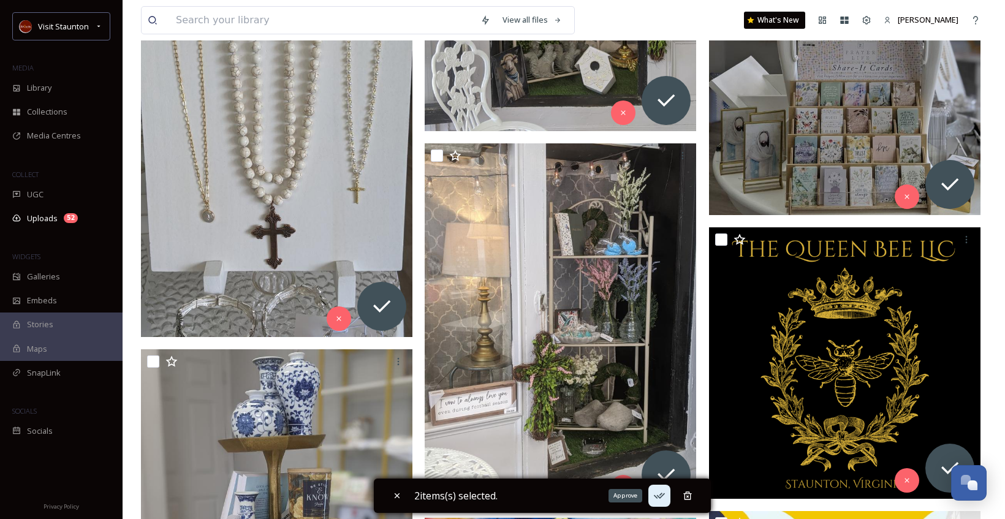
click at [666, 493] on icon at bounding box center [659, 496] width 12 height 12
checkbox input "false"
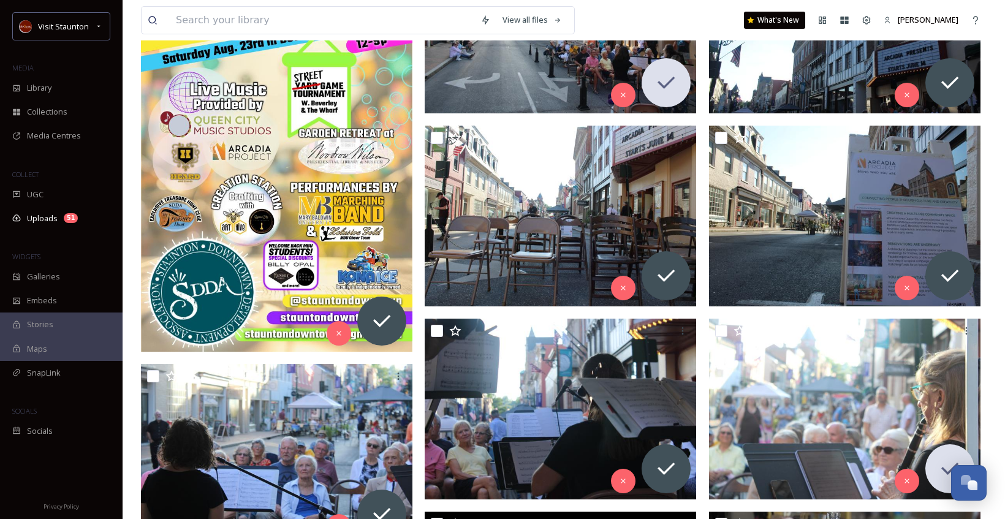
scroll to position [429, 0]
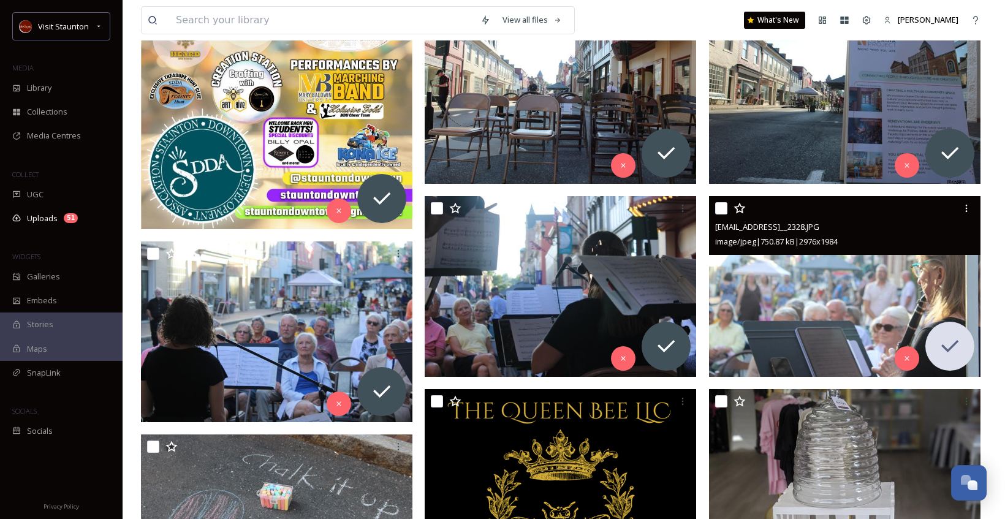
click at [726, 205] on input "checkbox" at bounding box center [721, 208] width 12 height 12
checkbox input "true"
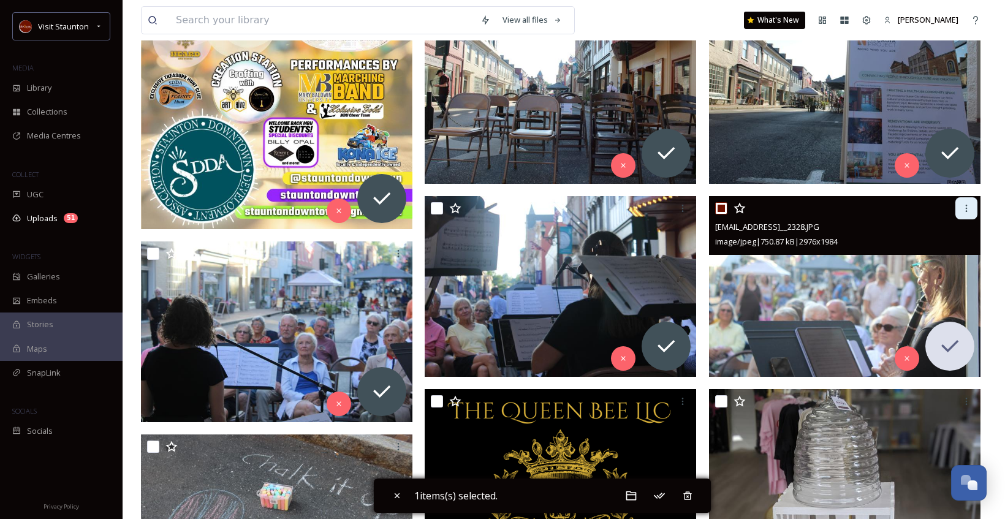
click at [963, 211] on icon at bounding box center [967, 209] width 10 height 10
click at [821, 300] on img at bounding box center [845, 286] width 272 height 181
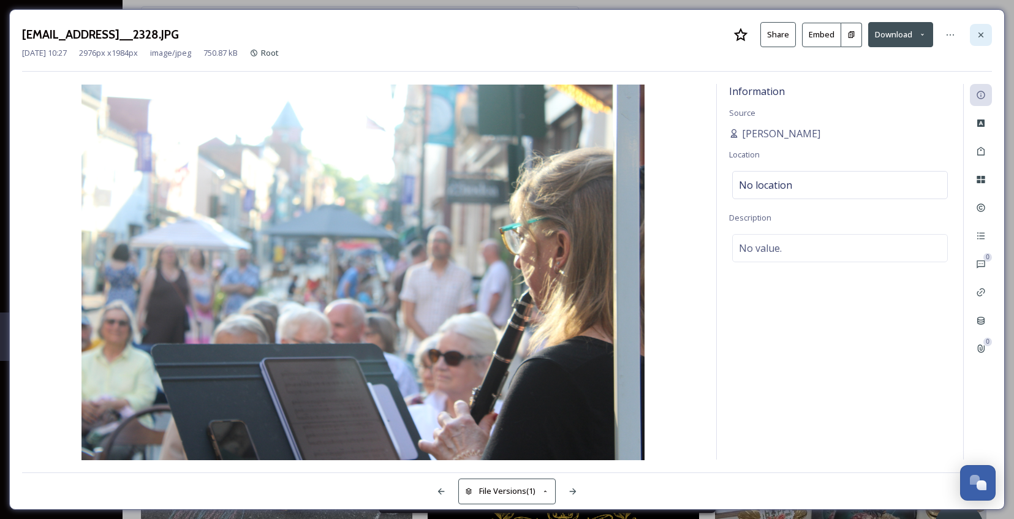
click at [979, 30] on icon at bounding box center [981, 35] width 10 height 10
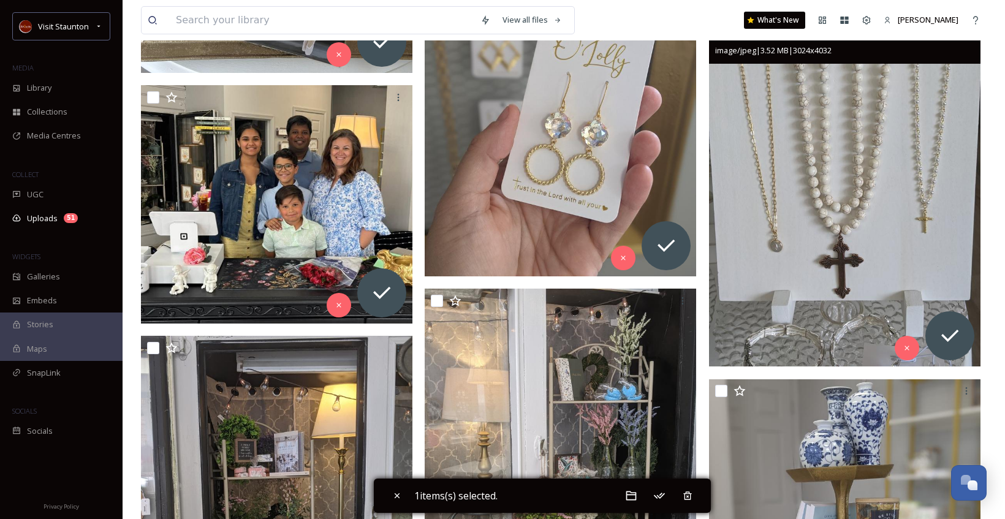
scroll to position [1349, 0]
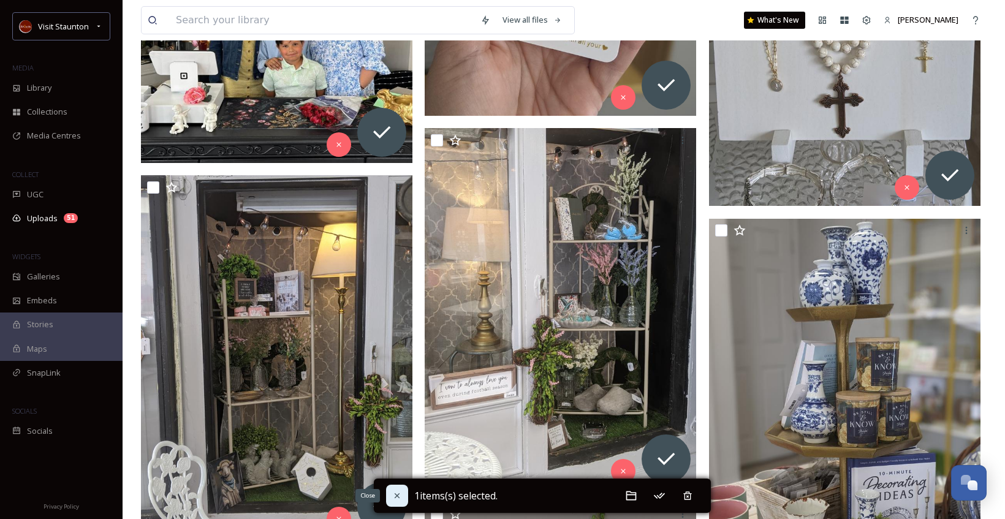
click at [394, 495] on icon at bounding box center [397, 496] width 10 height 10
checkbox input "false"
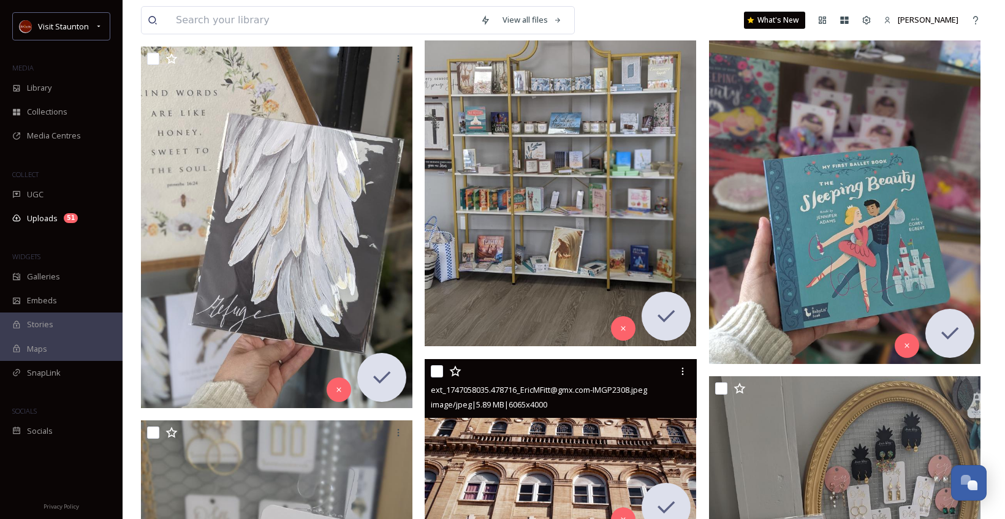
scroll to position [6068, 0]
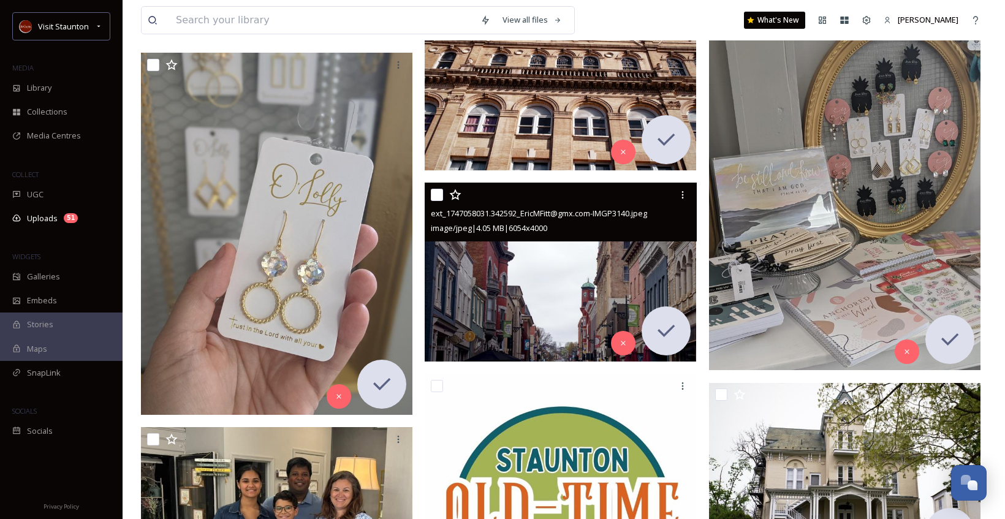
click at [540, 276] on img at bounding box center [561, 273] width 272 height 180
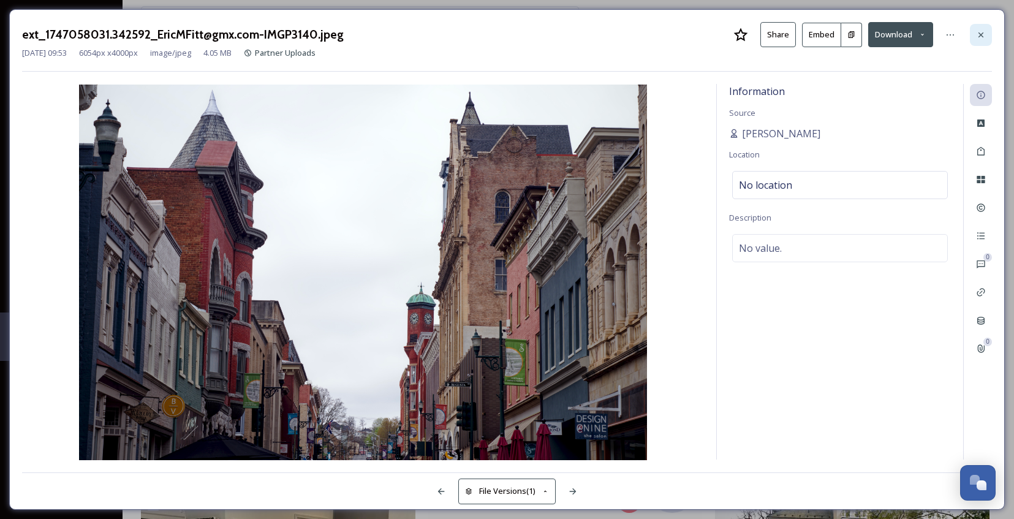
click at [979, 34] on icon at bounding box center [981, 35] width 10 height 10
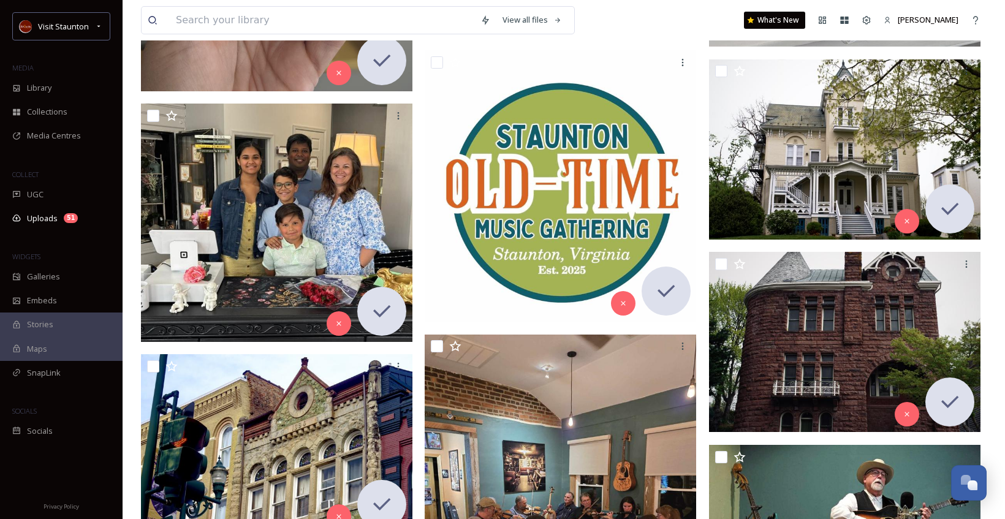
scroll to position [6620, 0]
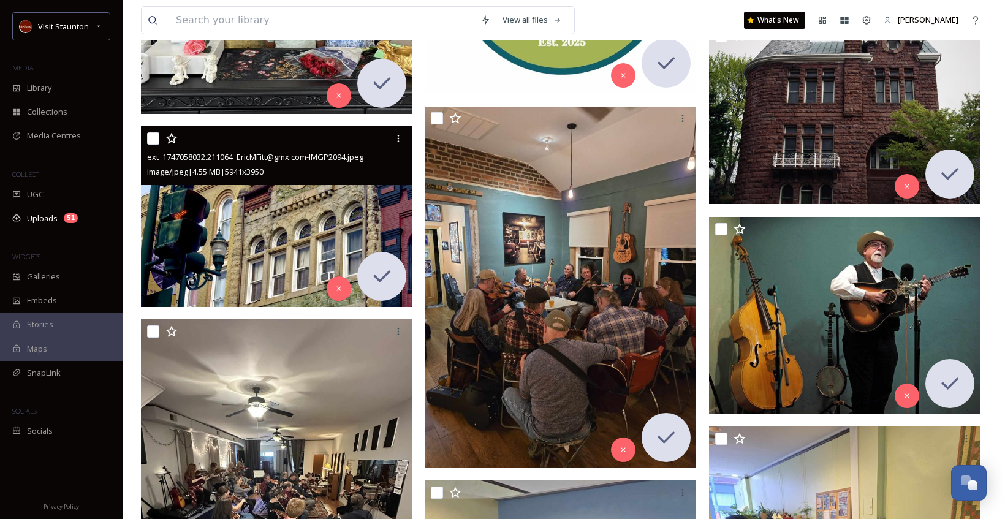
click at [314, 202] on img at bounding box center [277, 216] width 272 height 180
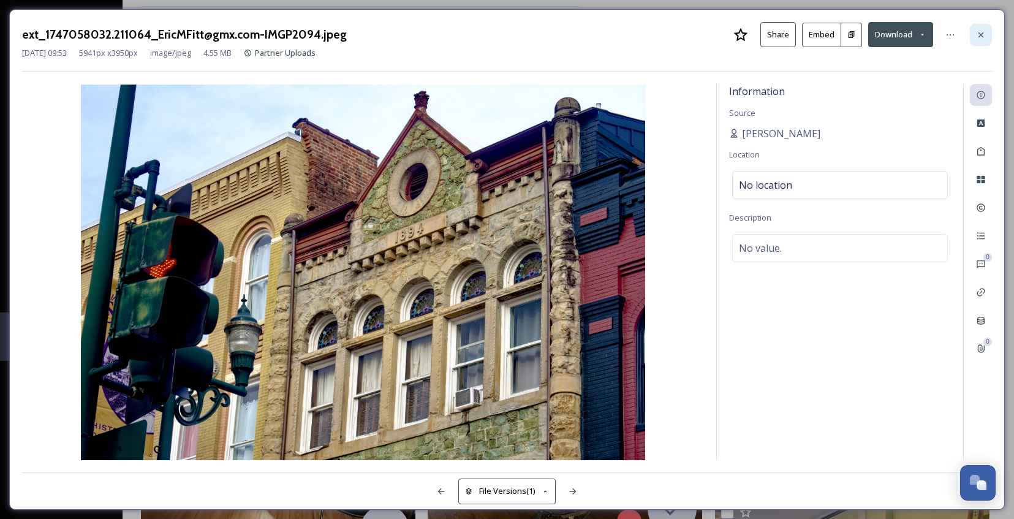
click at [991, 29] on div at bounding box center [981, 35] width 22 height 22
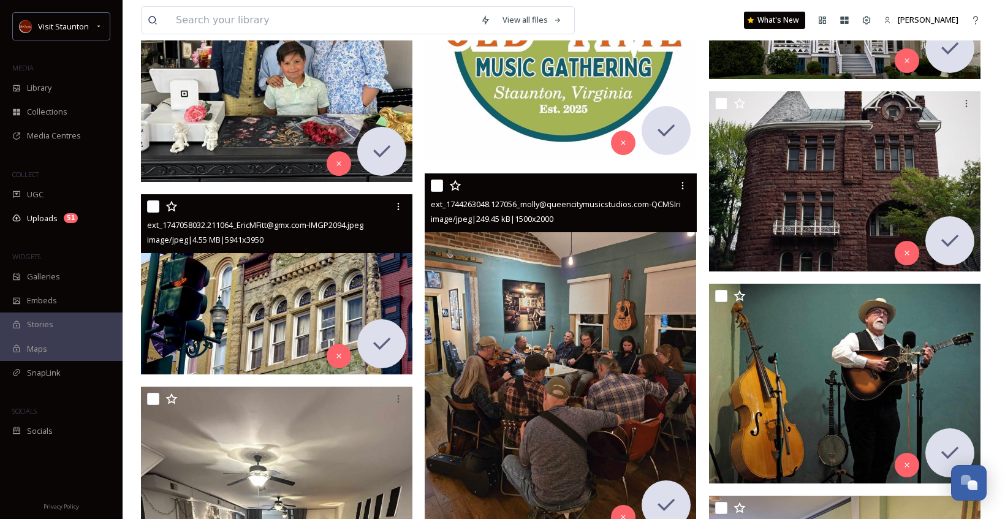
click at [585, 310] on img at bounding box center [561, 354] width 272 height 362
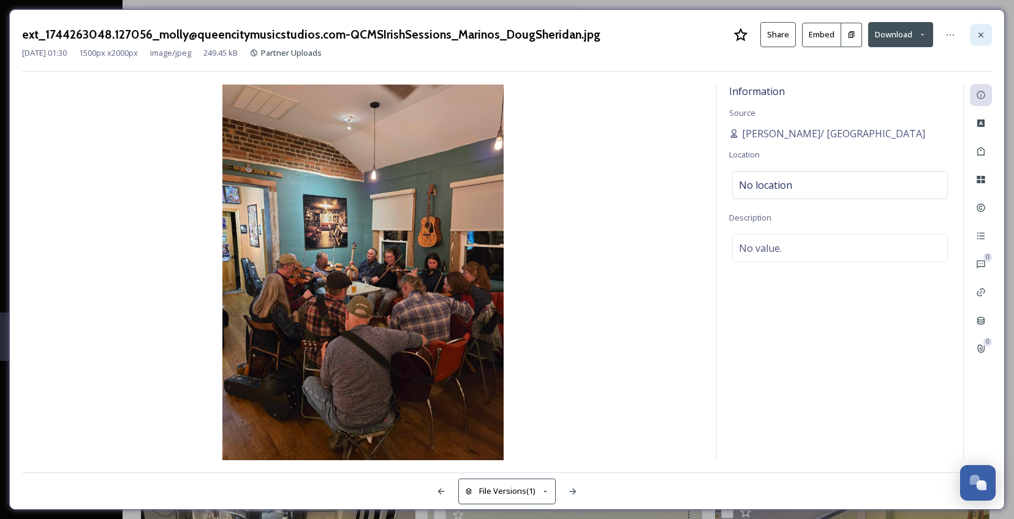
click at [973, 31] on div at bounding box center [981, 35] width 22 height 22
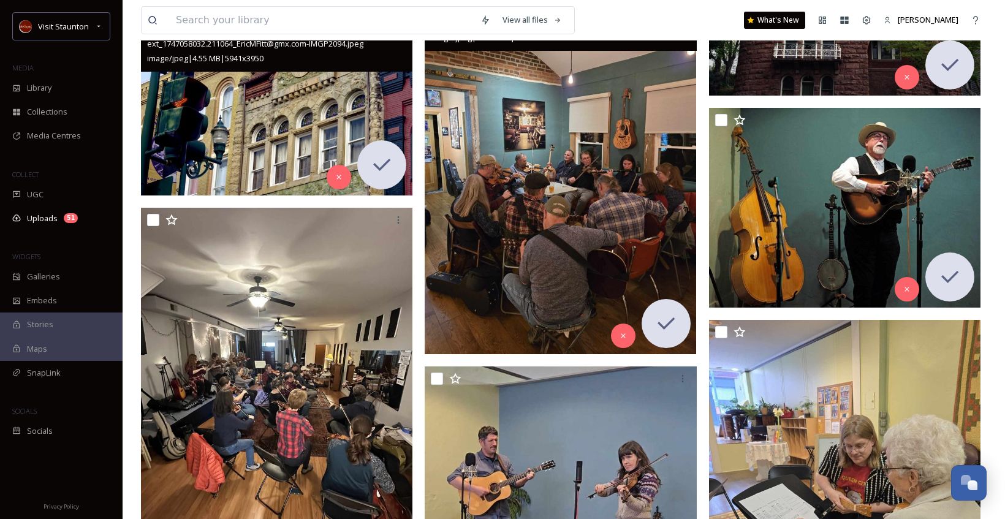
scroll to position [6743, 0]
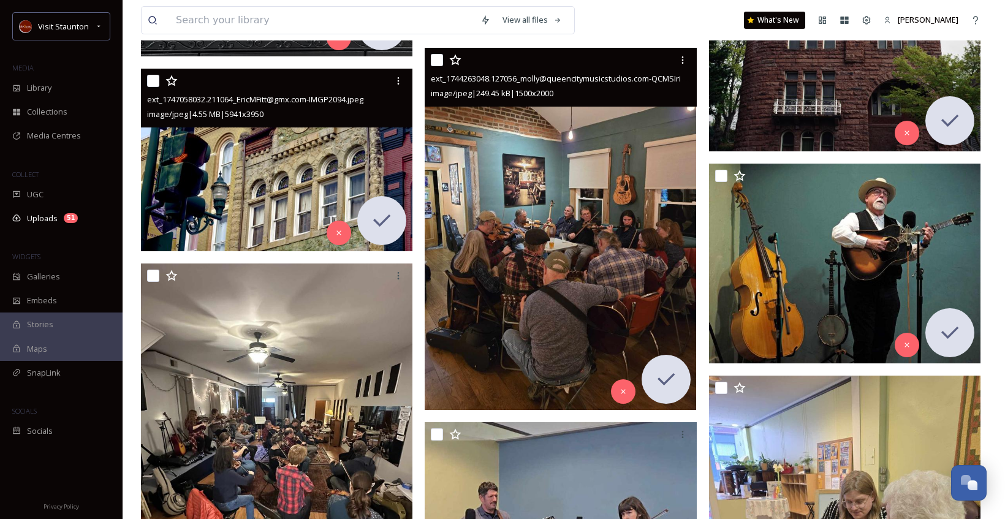
click at [438, 59] on input "checkbox" at bounding box center [437, 60] width 12 height 12
checkbox input "true"
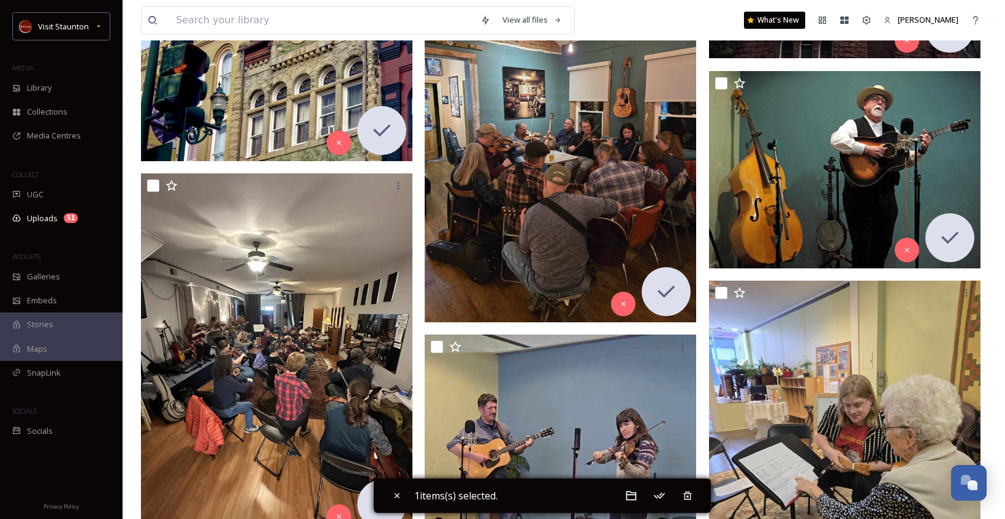
scroll to position [6862, 0]
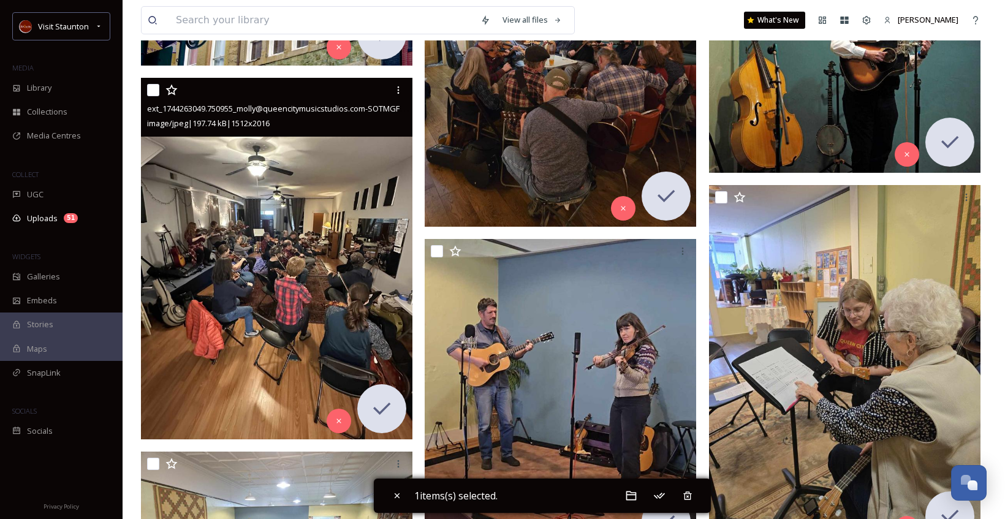
click at [150, 94] on input "checkbox" at bounding box center [153, 90] width 12 height 12
checkbox input "true"
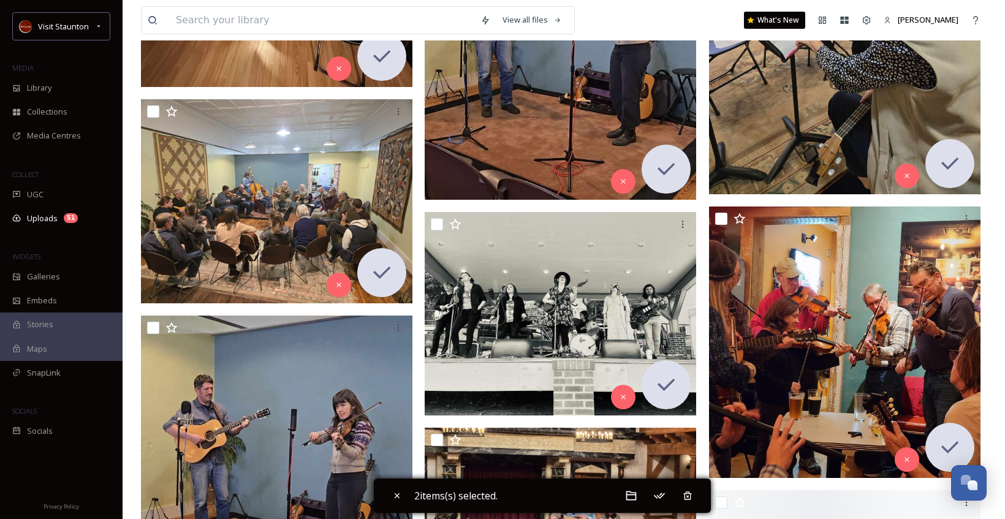
scroll to position [7352, 0]
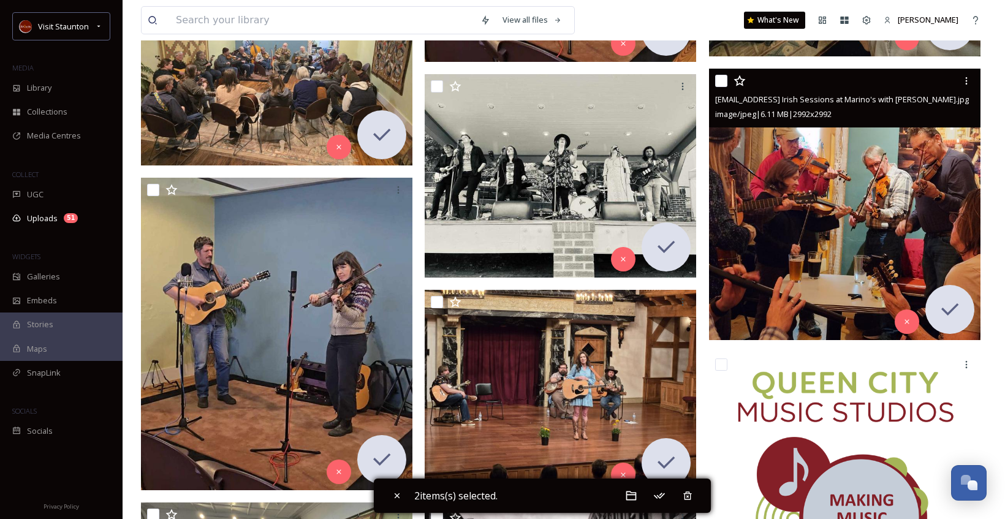
click at [720, 80] on input "checkbox" at bounding box center [721, 81] width 12 height 12
checkbox input "true"
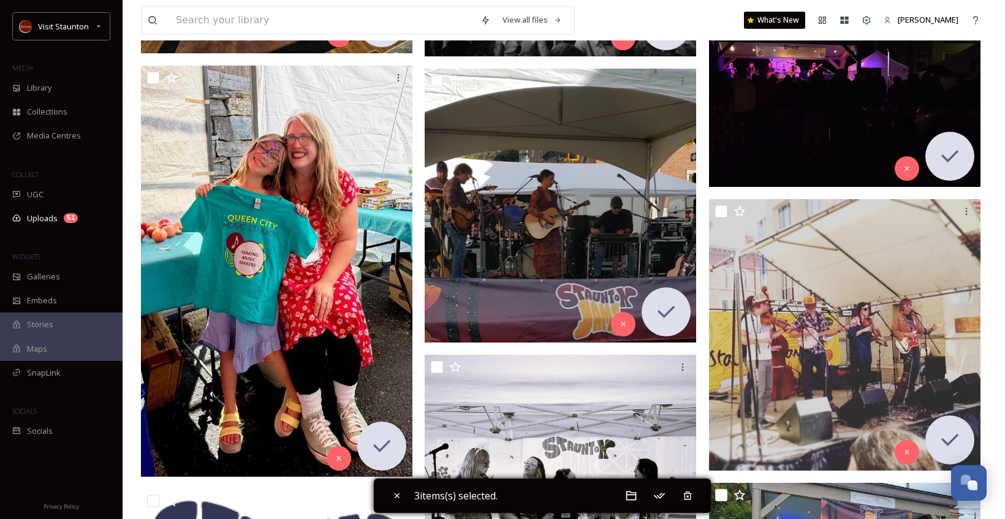
scroll to position [7904, 0]
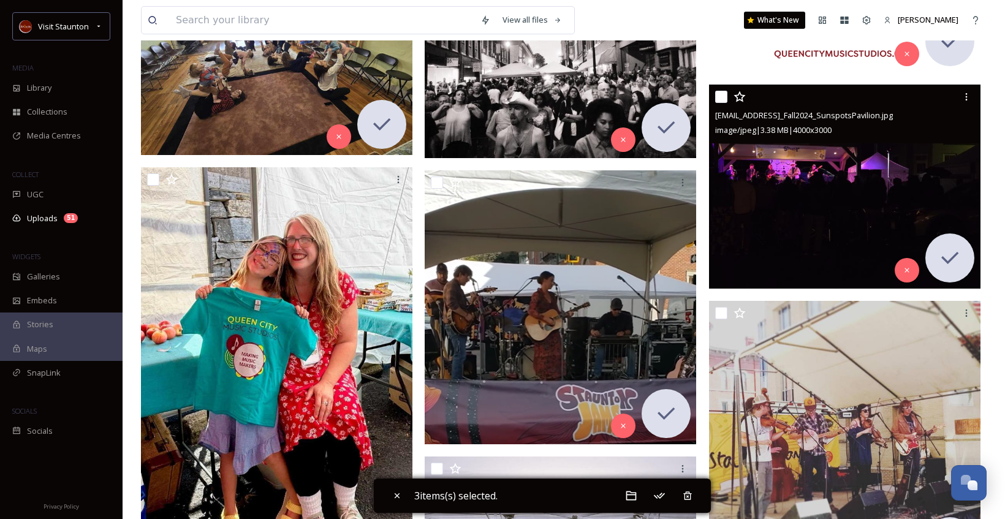
click at [717, 96] on input "checkbox" at bounding box center [721, 97] width 12 height 12
checkbox input "true"
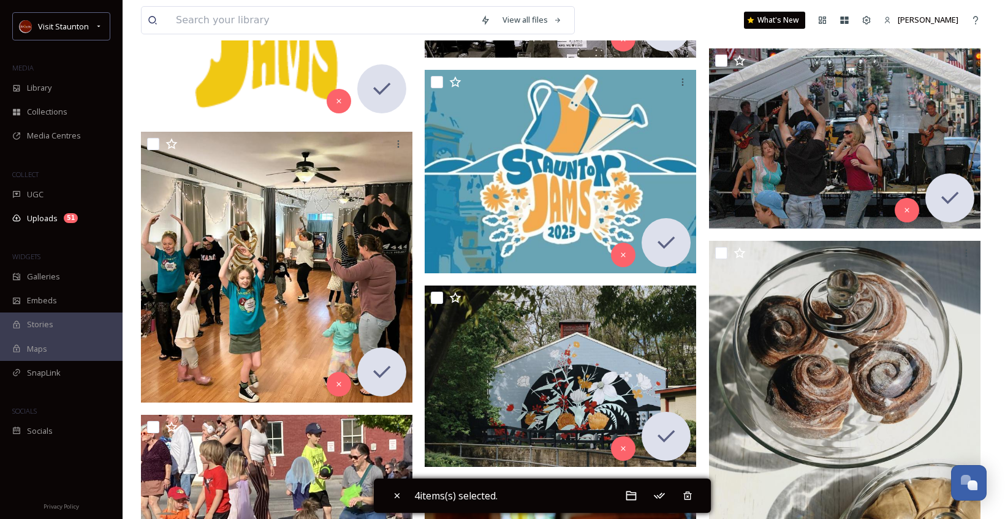
scroll to position [8762, 0]
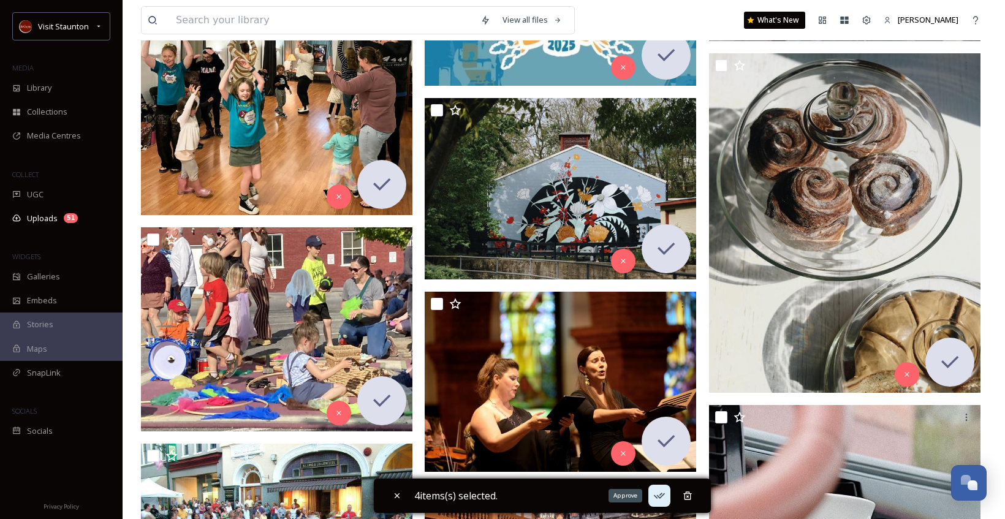
click at [664, 493] on icon at bounding box center [659, 496] width 12 height 12
click at [628, 498] on div "Approve & Move" at bounding box center [631, 496] width 22 height 22
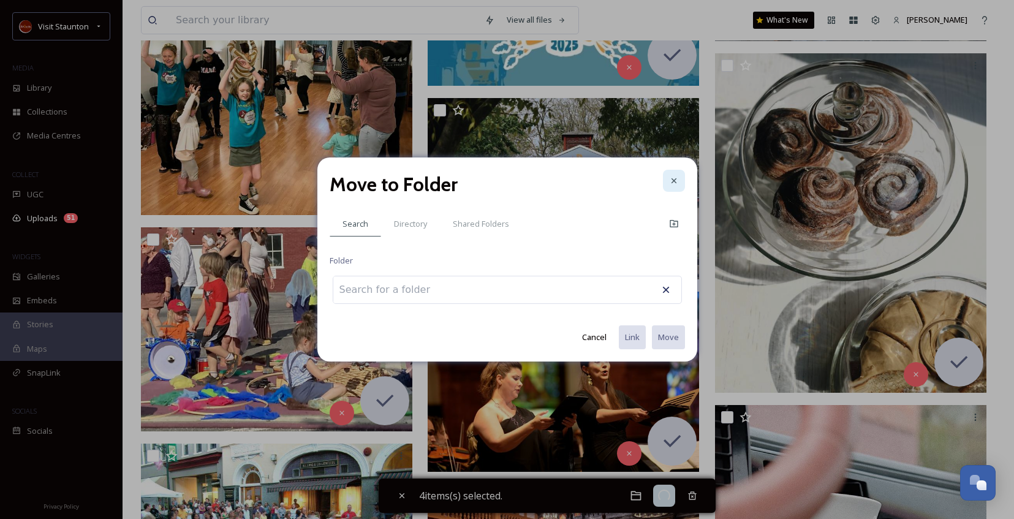
checkbox input "false"
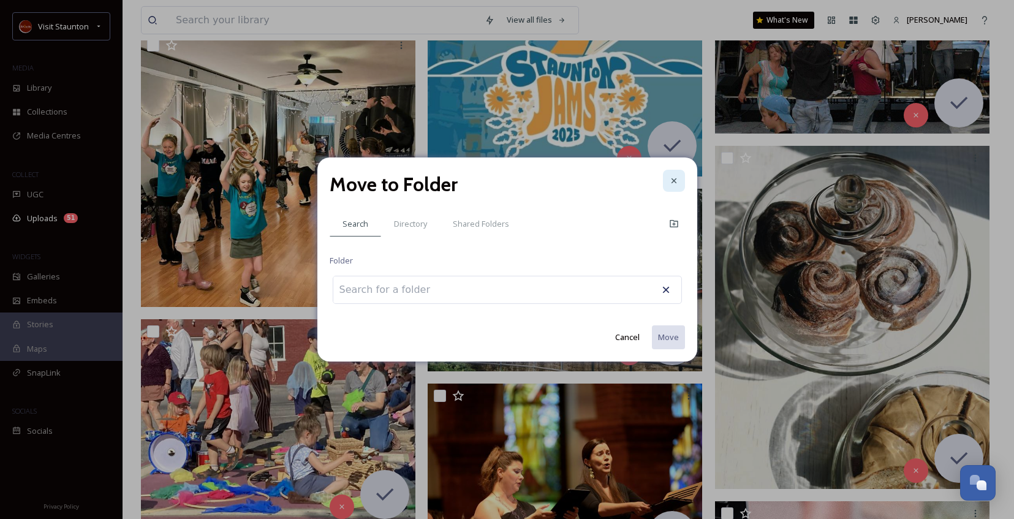
click at [680, 181] on div at bounding box center [674, 181] width 22 height 22
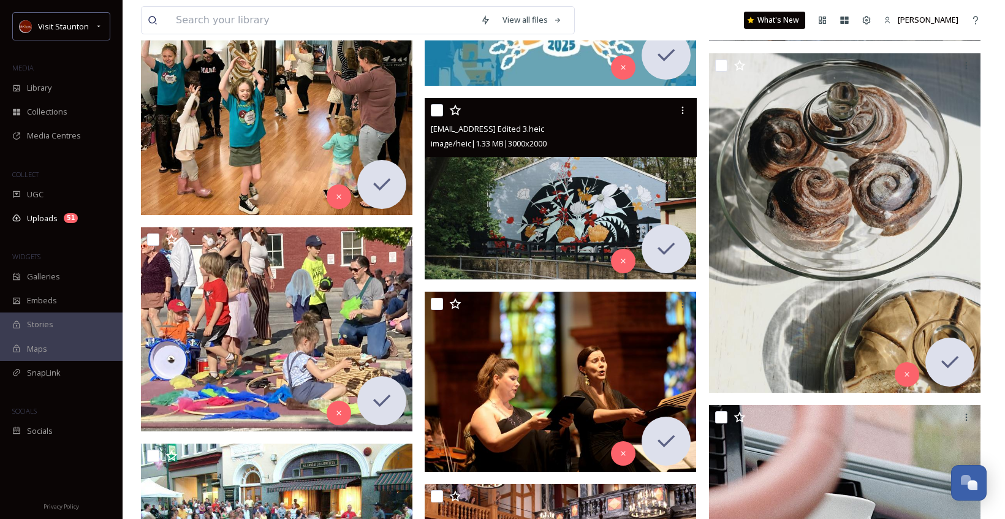
click at [628, 192] on img at bounding box center [561, 188] width 272 height 181
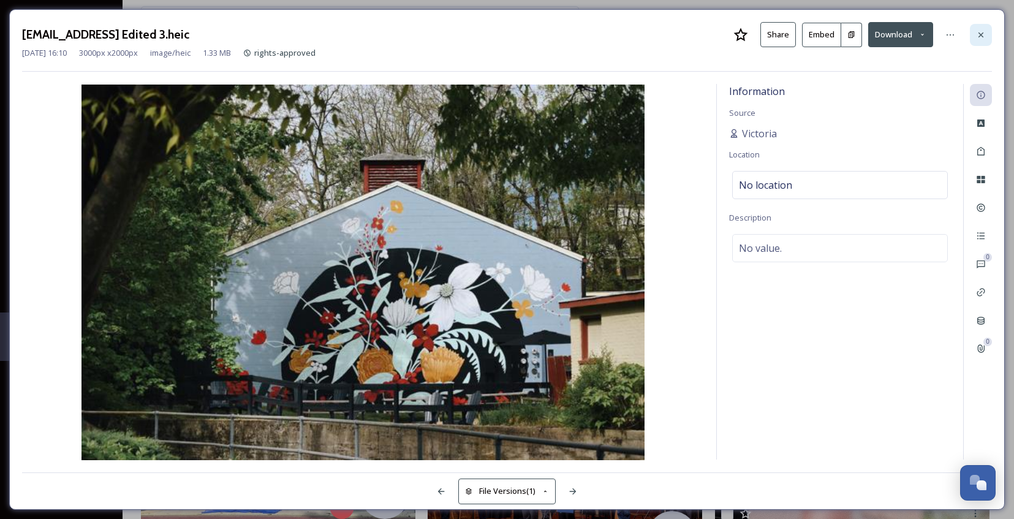
click at [983, 33] on icon at bounding box center [981, 34] width 5 height 5
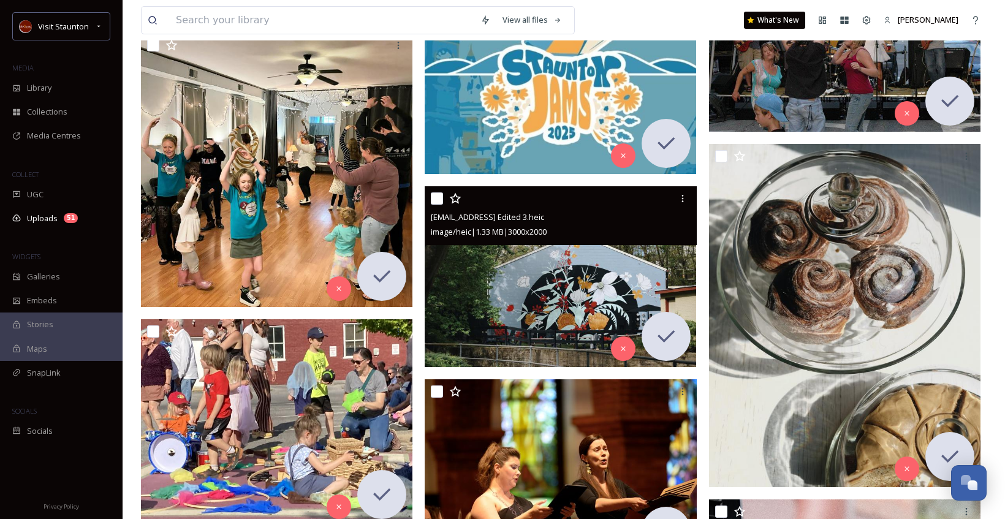
click at [438, 201] on input "checkbox" at bounding box center [437, 198] width 12 height 12
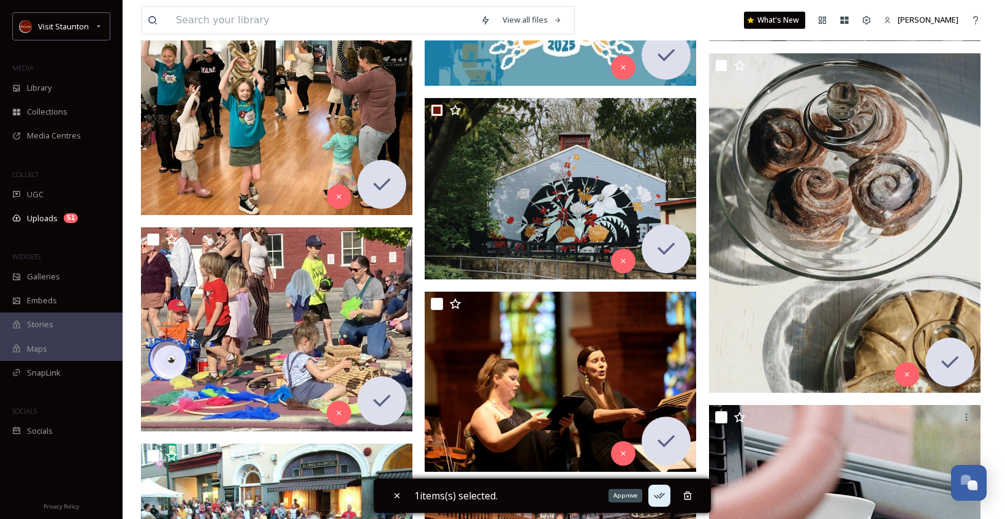
click at [661, 495] on icon at bounding box center [659, 496] width 12 height 12
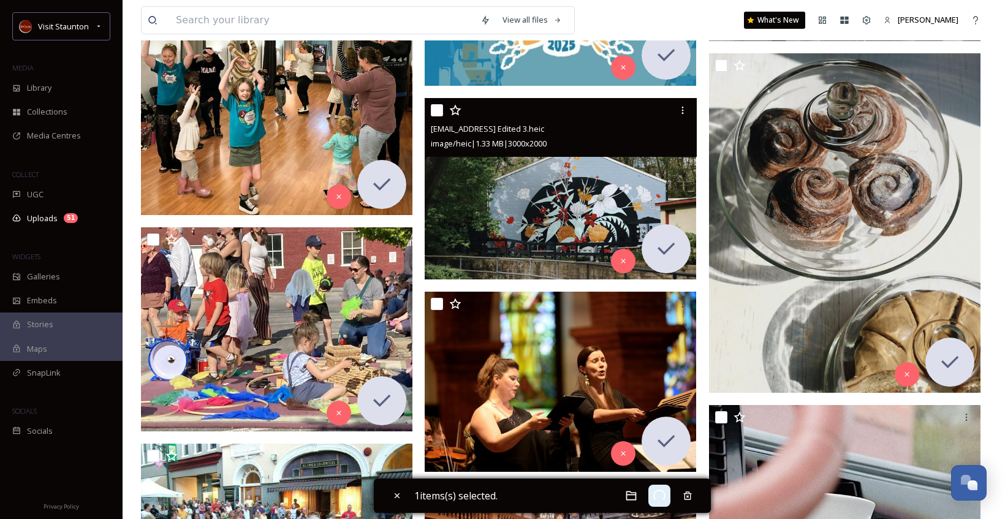
checkbox input "false"
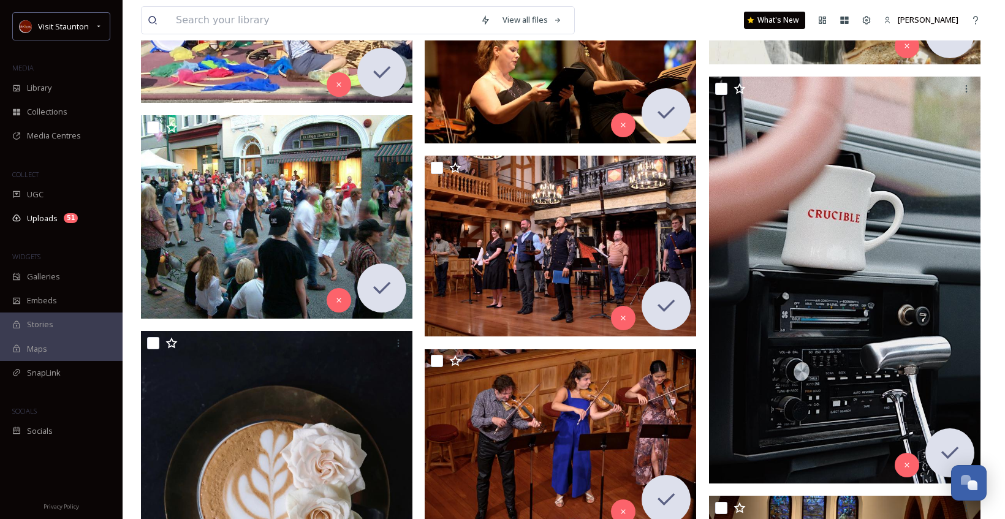
scroll to position [9129, 0]
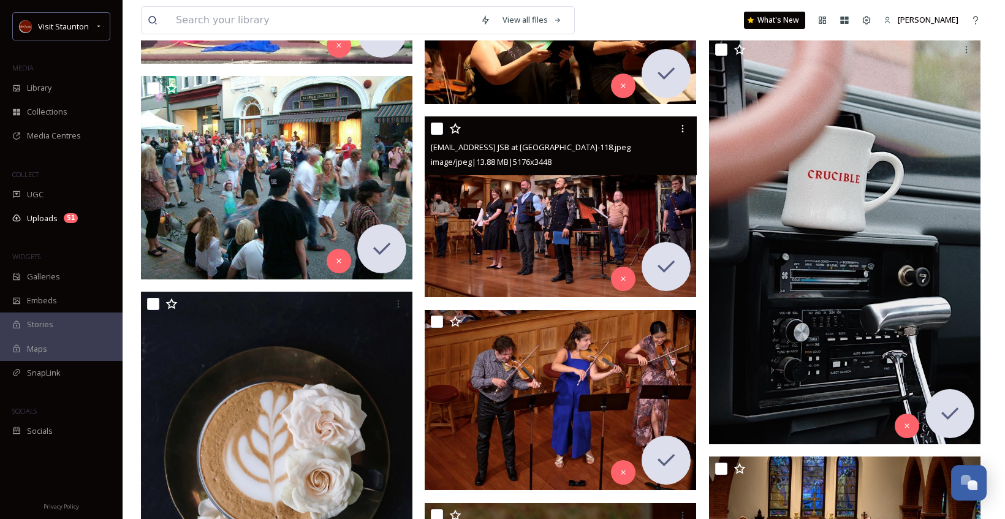
click at [595, 204] on img at bounding box center [561, 206] width 272 height 181
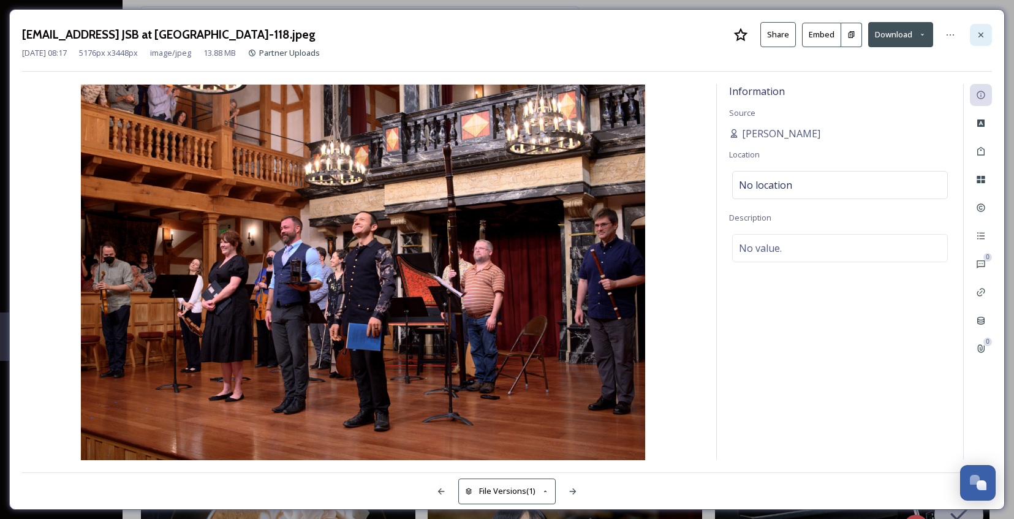
click at [986, 34] on div at bounding box center [981, 35] width 22 height 22
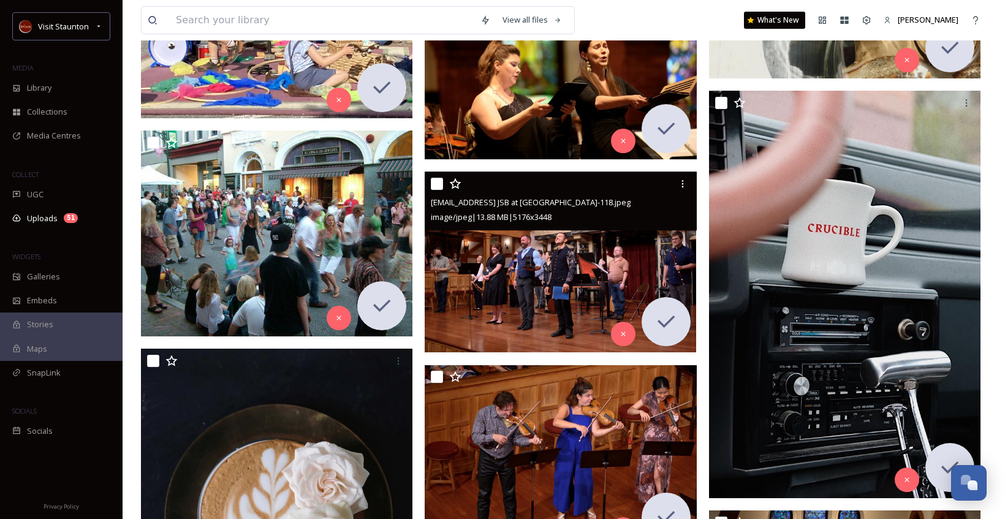
scroll to position [9191, 0]
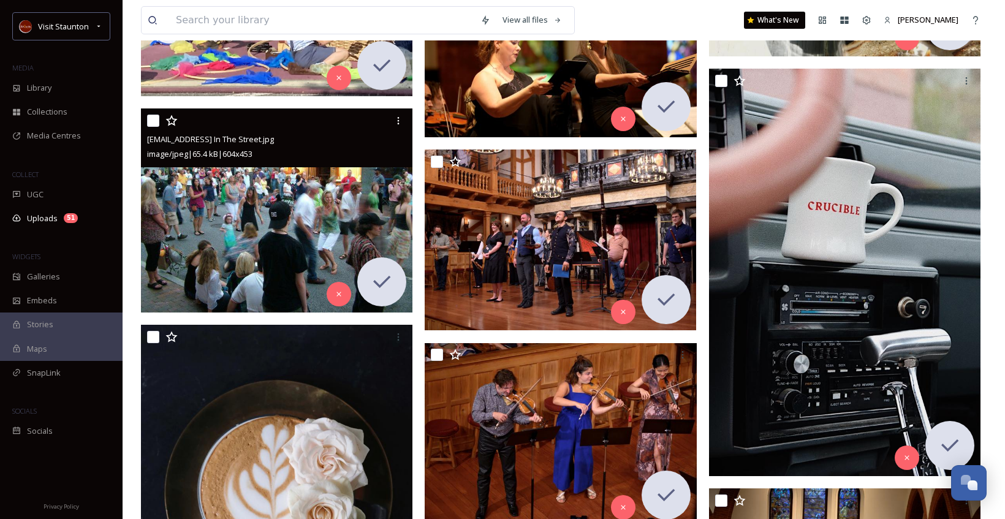
click at [150, 122] on input "checkbox" at bounding box center [153, 121] width 12 height 12
checkbox input "true"
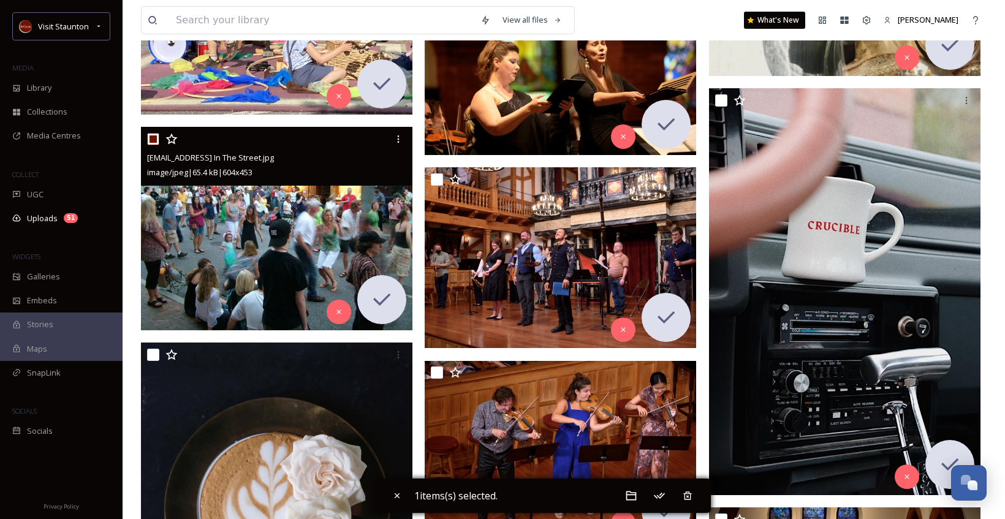
scroll to position [9068, 0]
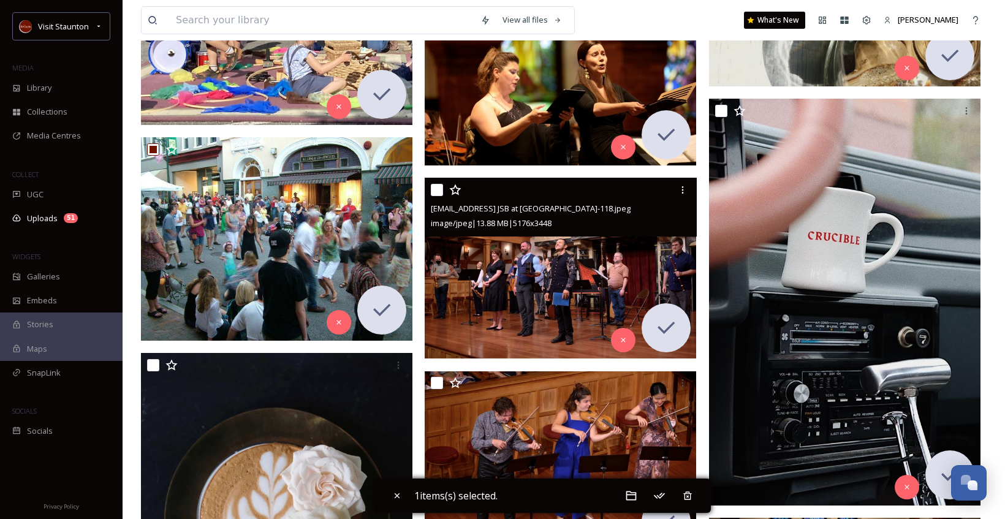
click at [436, 192] on input "checkbox" at bounding box center [437, 190] width 12 height 12
checkbox input "true"
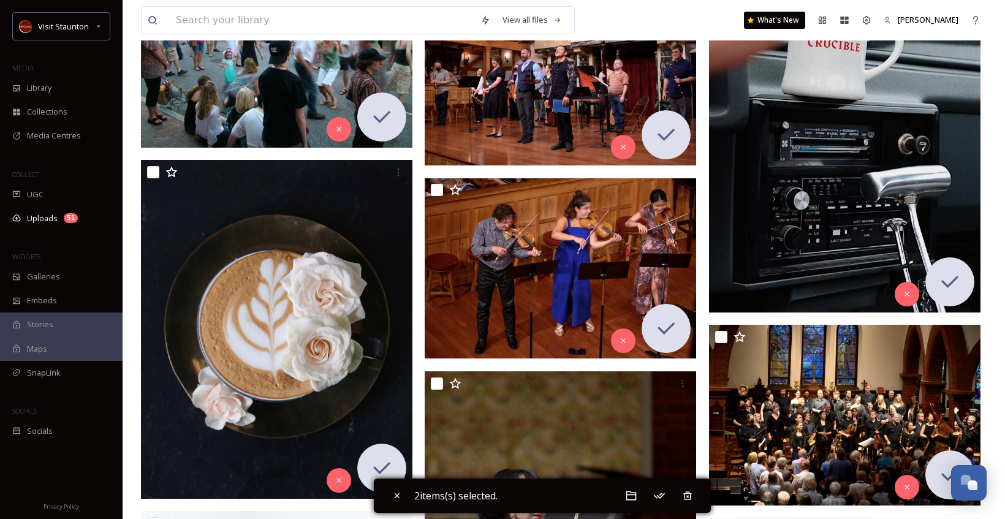
scroll to position [9313, 0]
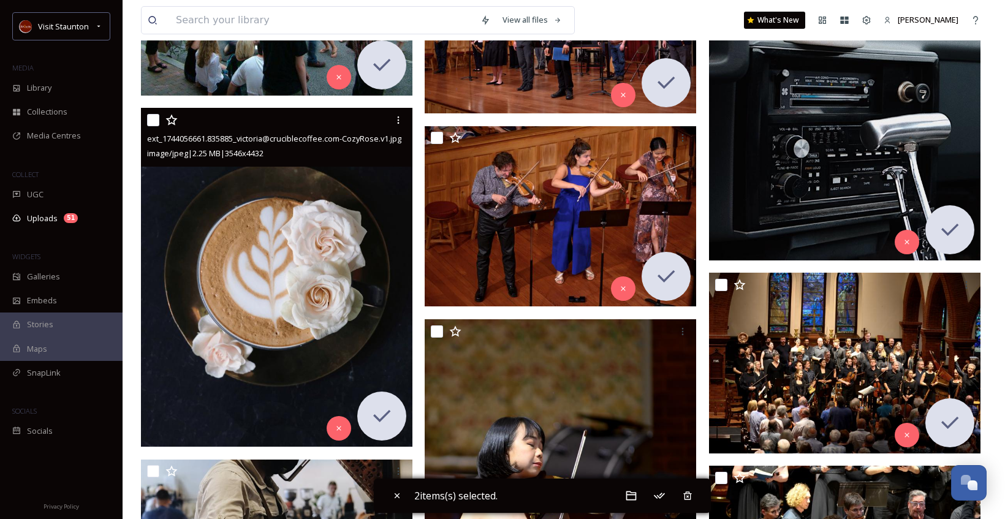
click at [153, 126] on div at bounding box center [278, 120] width 262 height 22
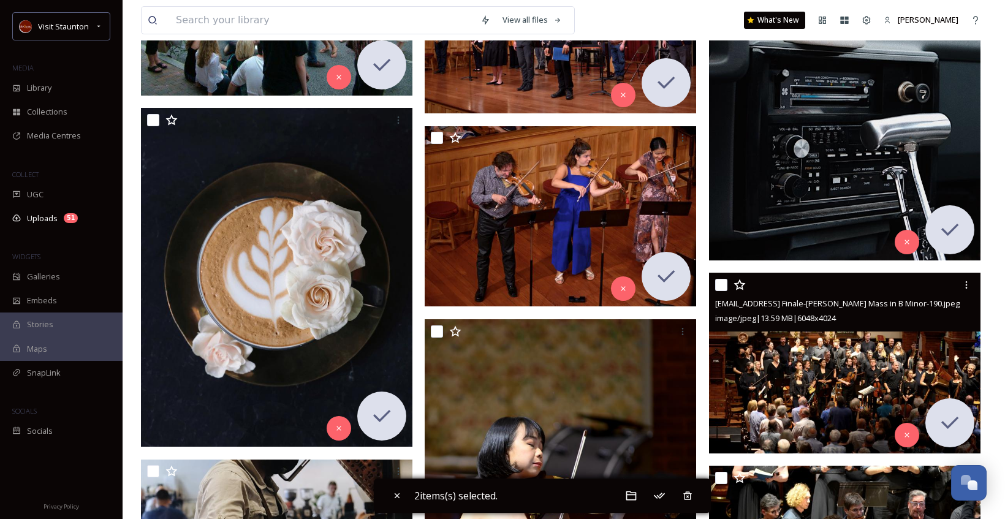
click at [718, 280] on input "checkbox" at bounding box center [721, 285] width 12 height 12
checkbox input "true"
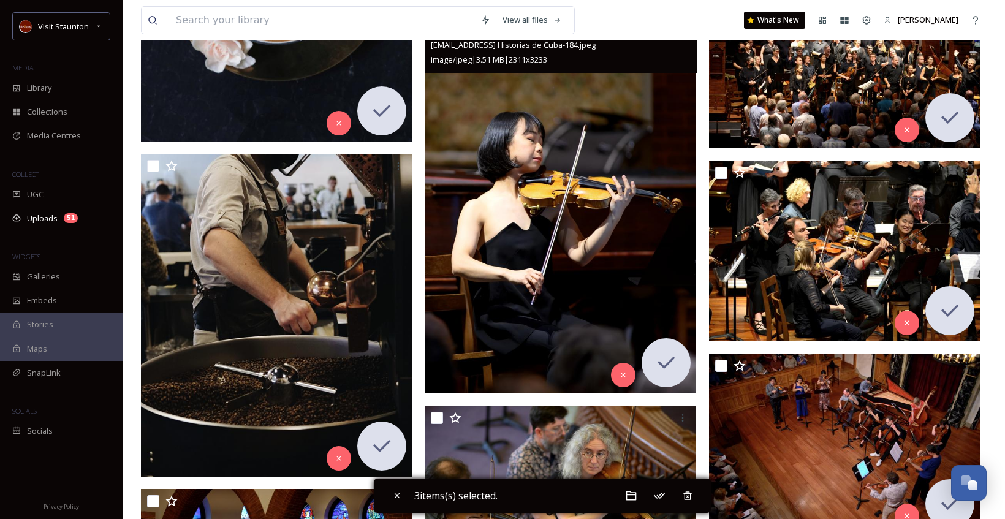
scroll to position [9620, 0]
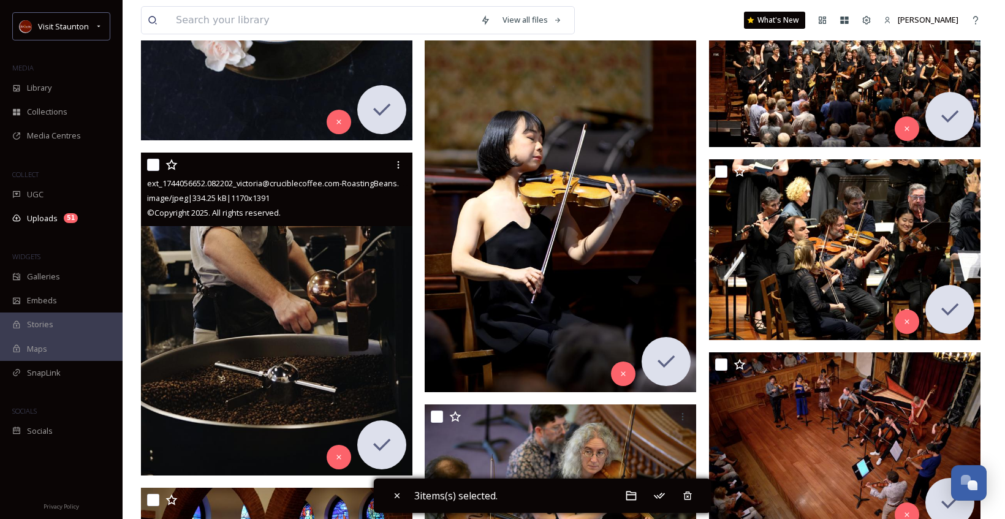
click at [157, 166] on input "checkbox" at bounding box center [153, 165] width 12 height 12
checkbox input "true"
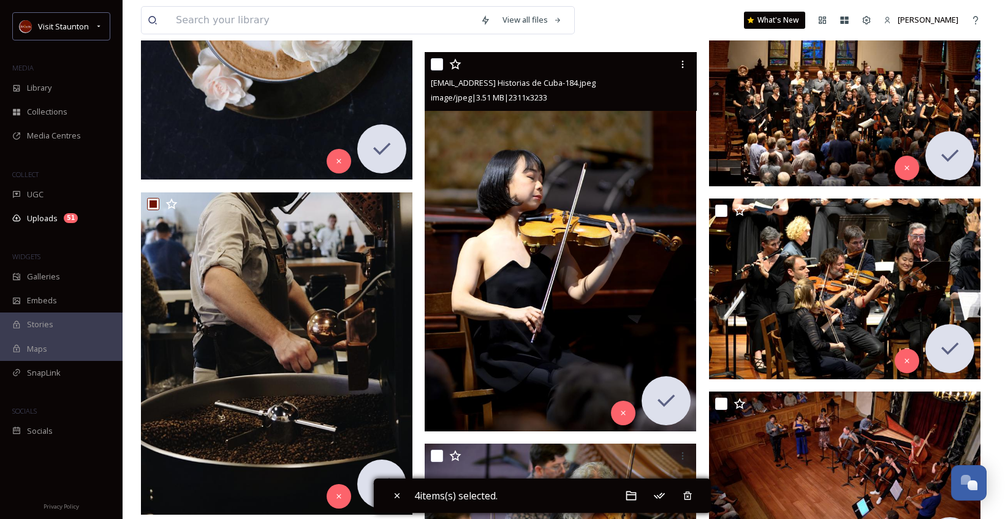
scroll to position [9559, 0]
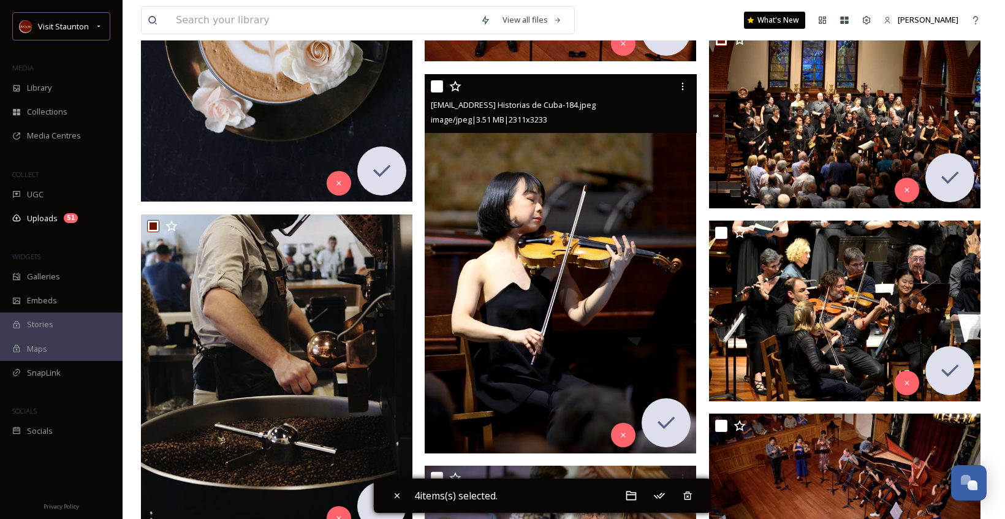
click at [438, 86] on input "checkbox" at bounding box center [437, 86] width 12 height 12
checkbox input "true"
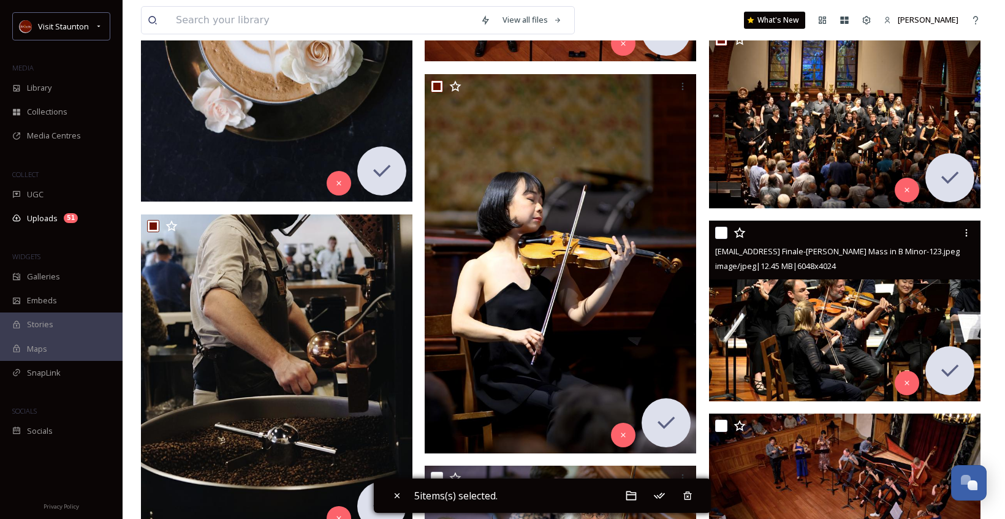
click at [718, 230] on input "checkbox" at bounding box center [721, 233] width 12 height 12
checkbox input "true"
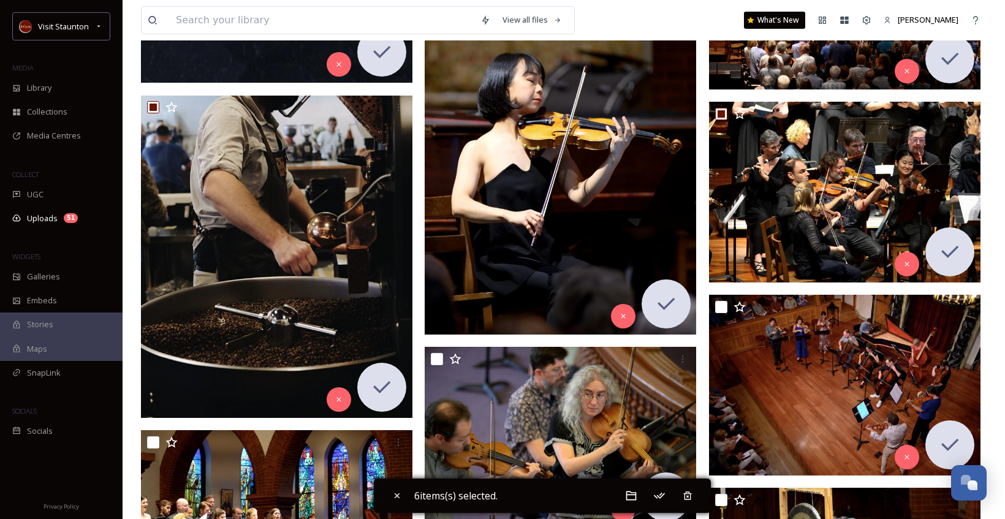
scroll to position [9742, 0]
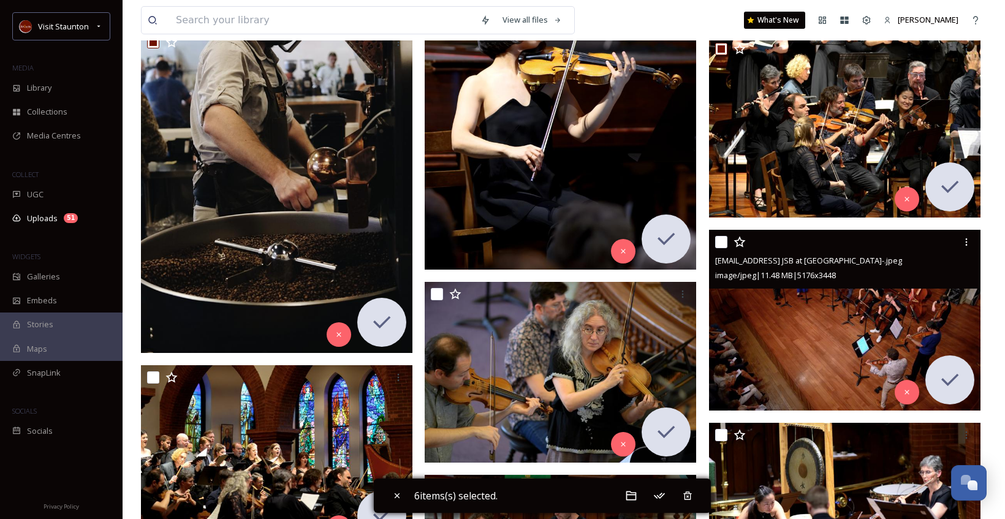
click at [718, 243] on input "checkbox" at bounding box center [721, 242] width 12 height 12
checkbox input "true"
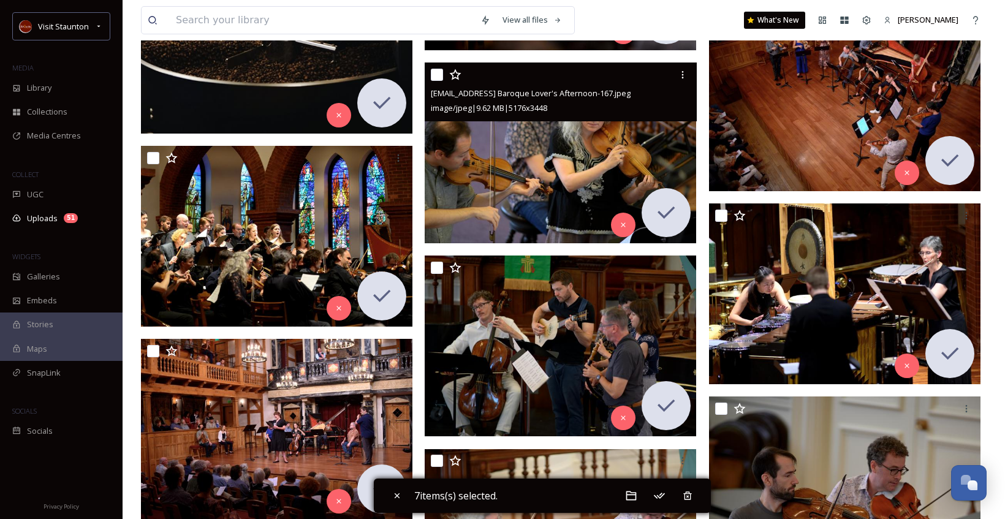
scroll to position [10049, 0]
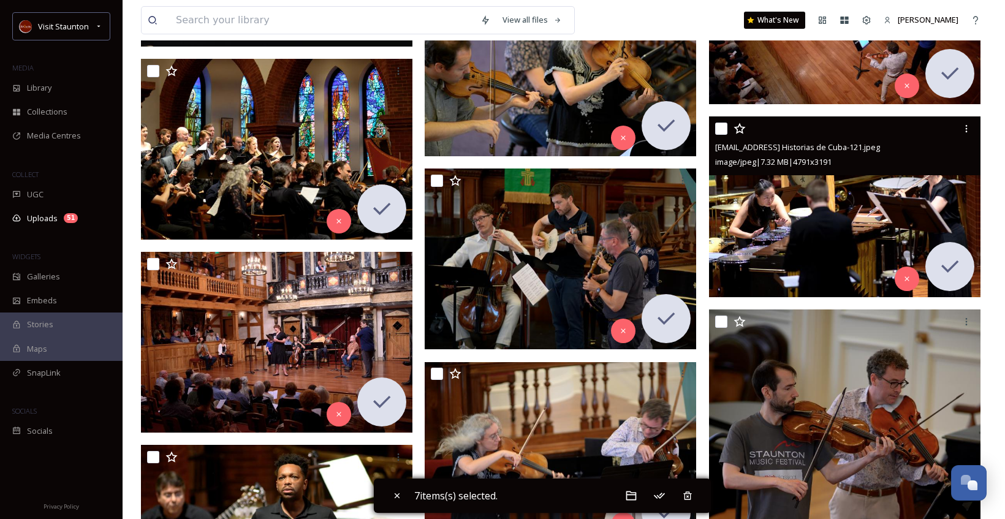
click at [721, 130] on input "checkbox" at bounding box center [721, 129] width 12 height 12
checkbox input "true"
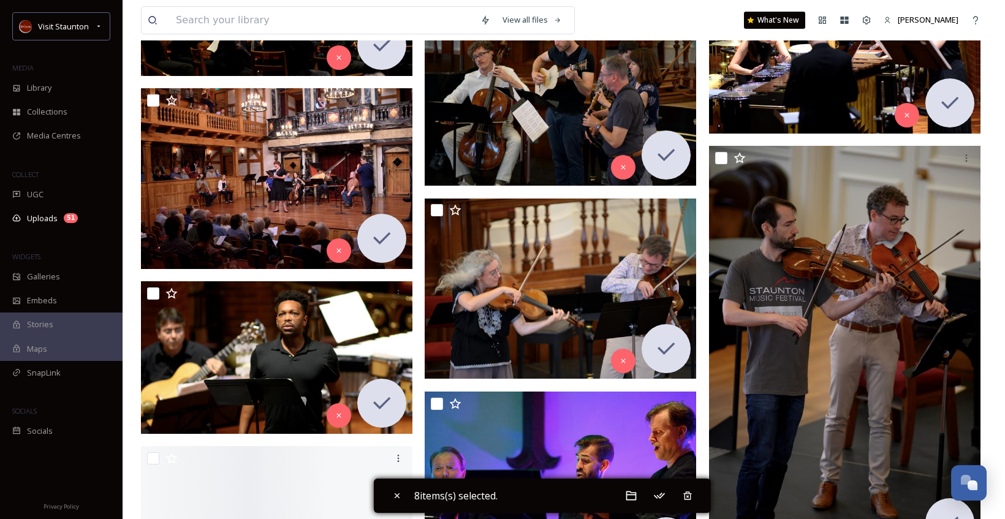
scroll to position [10233, 0]
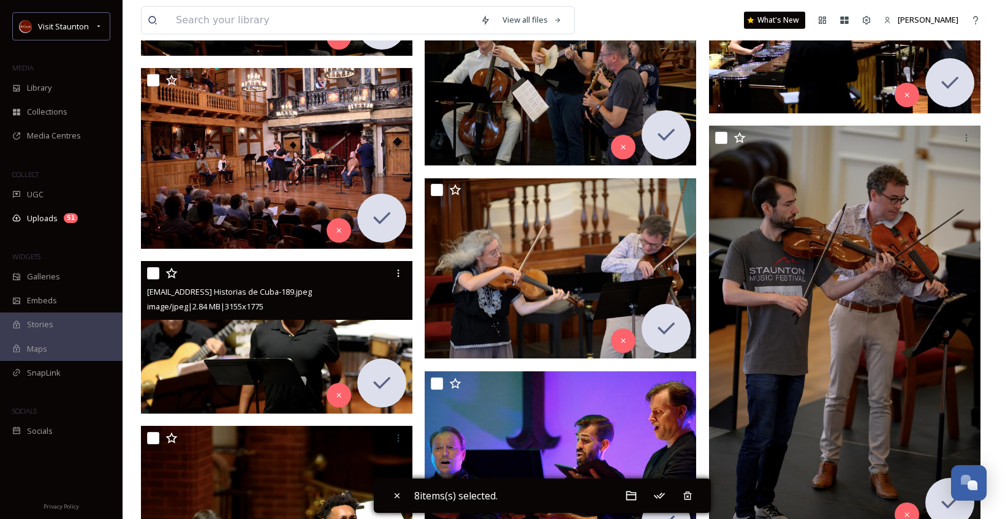
click at [154, 276] on input "checkbox" at bounding box center [153, 273] width 12 height 12
checkbox input "true"
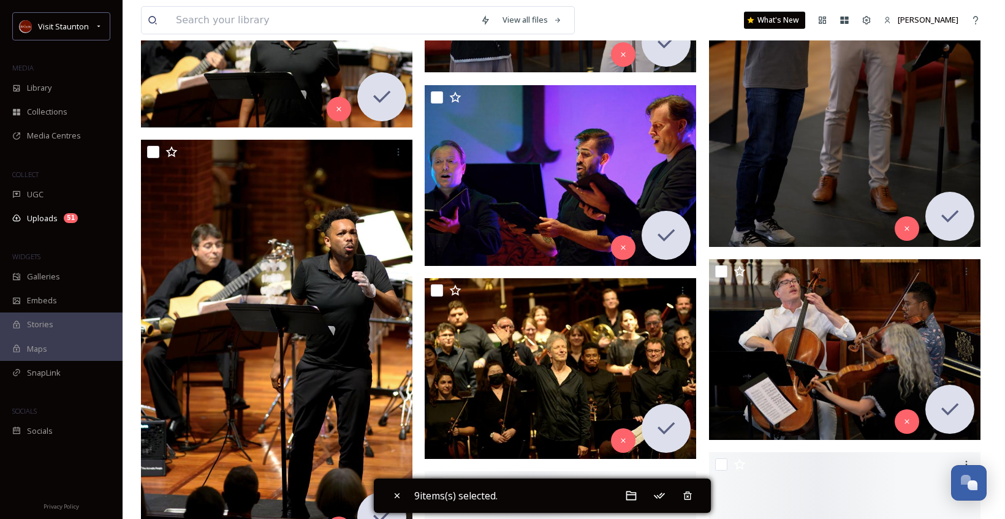
scroll to position [10539, 0]
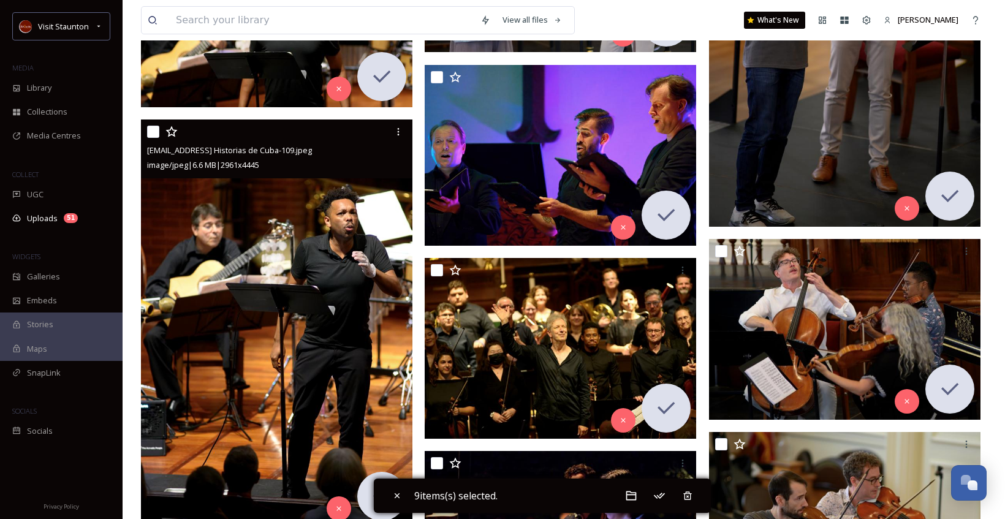
click at [153, 132] on input "checkbox" at bounding box center [153, 132] width 12 height 12
checkbox input "true"
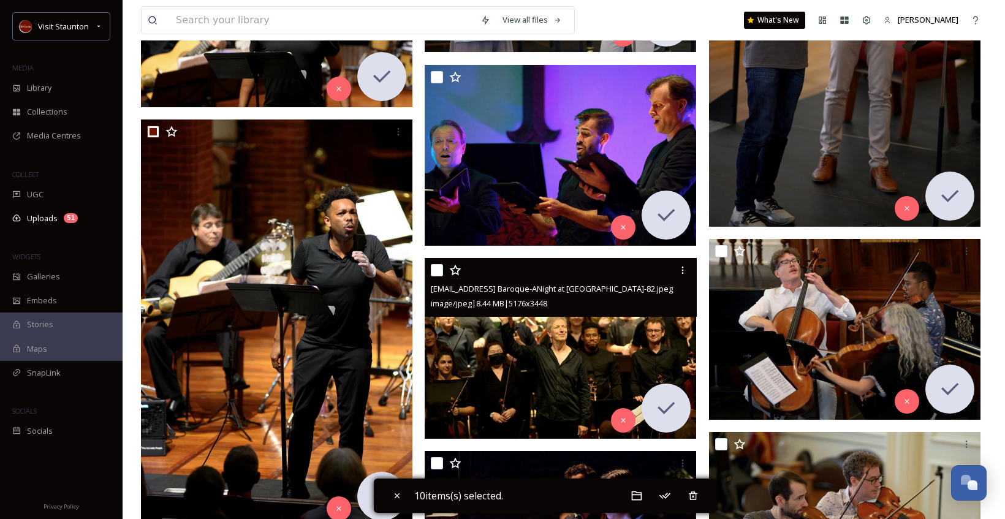
click at [437, 270] on input "checkbox" at bounding box center [437, 270] width 12 height 12
checkbox input "true"
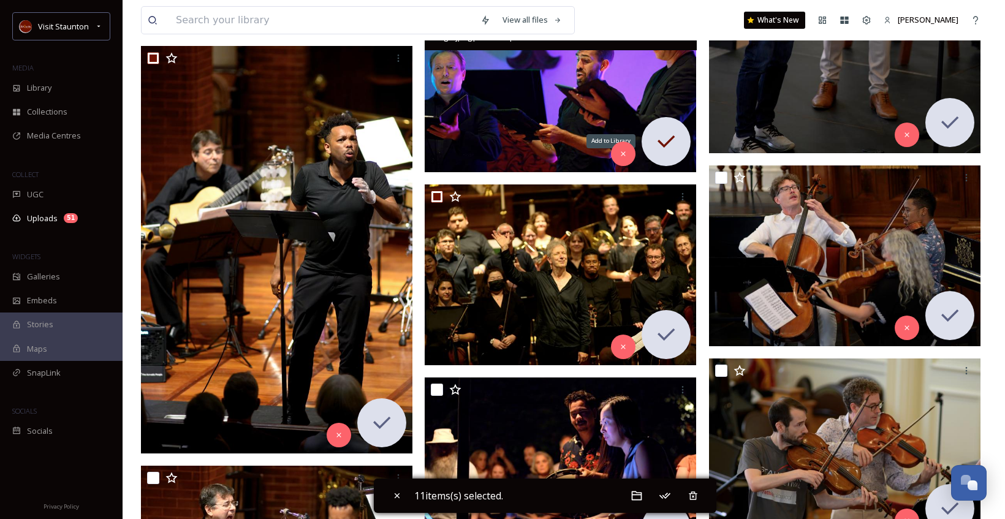
scroll to position [10784, 0]
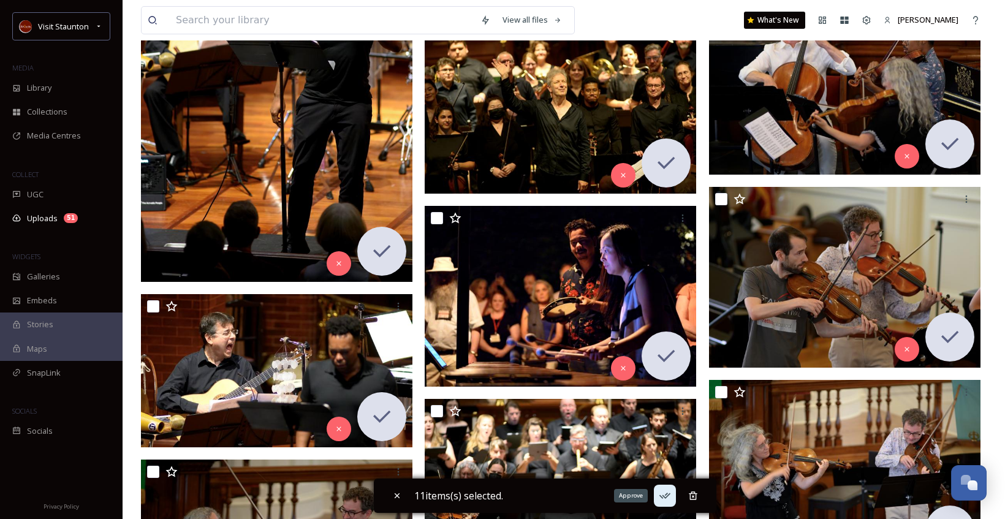
click at [663, 502] on div "Approve" at bounding box center [665, 496] width 22 height 22
click at [36, 84] on span "Library" at bounding box center [39, 88] width 25 height 12
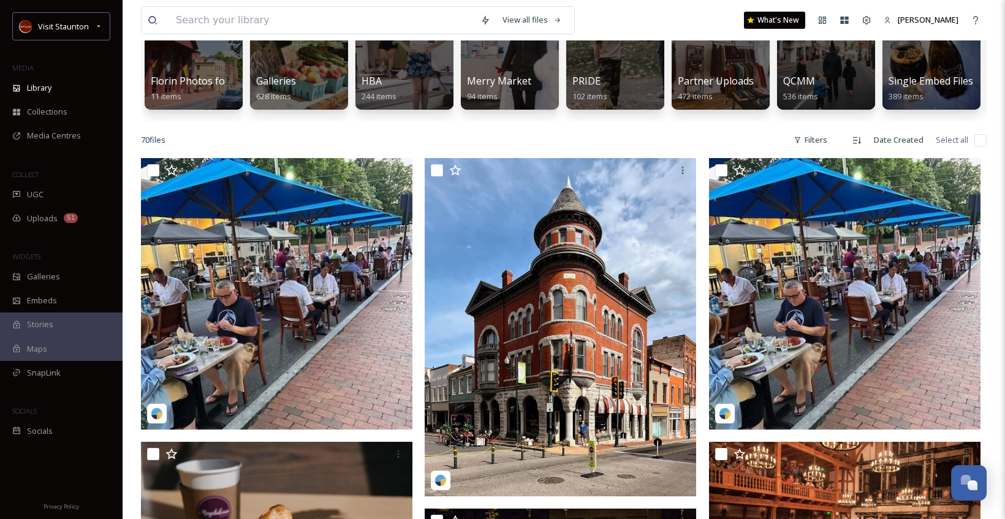
scroll to position [123, 0]
